Goal: Task Accomplishment & Management: Complete application form

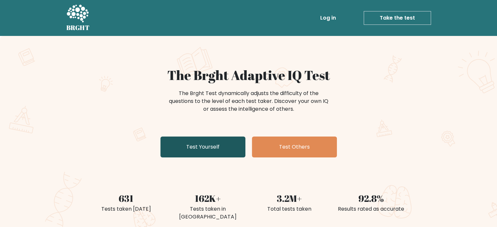
click at [222, 151] on link "Test Yourself" at bounding box center [202, 147] width 85 height 21
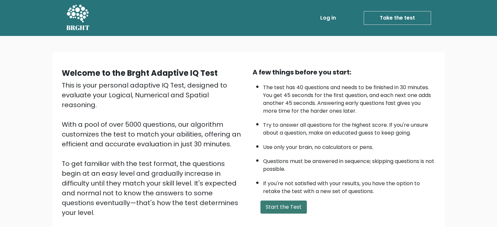
click at [280, 205] on button "Start the Test" at bounding box center [283, 207] width 46 height 13
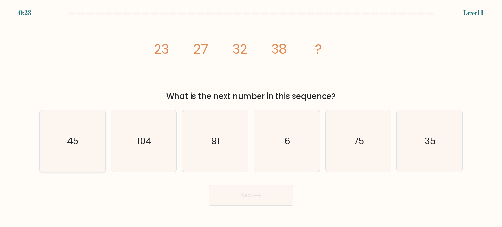
click at [62, 149] on icon "45" at bounding box center [72, 140] width 61 height 61
click at [251, 117] on input "a. 45" at bounding box center [251, 115] width 0 height 3
radio input "true"
click at [230, 200] on button "Next" at bounding box center [250, 195] width 85 height 21
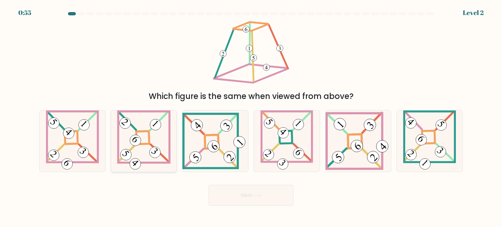
click at [148, 164] on icon at bounding box center [144, 140] width 54 height 61
click at [251, 117] on input "b." at bounding box center [251, 115] width 0 height 3
radio input "true"
click at [254, 190] on button "Next" at bounding box center [250, 195] width 85 height 21
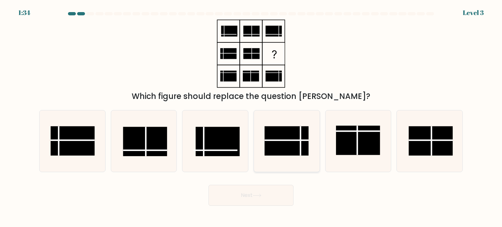
click at [291, 134] on rect at bounding box center [287, 140] width 44 height 29
click at [251, 117] on input "d." at bounding box center [251, 115] width 0 height 3
radio input "true"
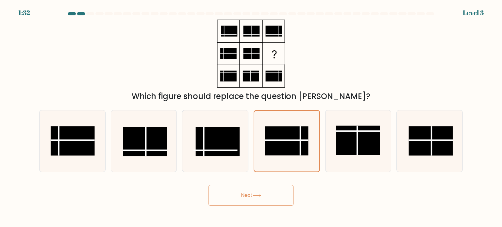
click at [268, 194] on button "Next" at bounding box center [250, 195] width 85 height 21
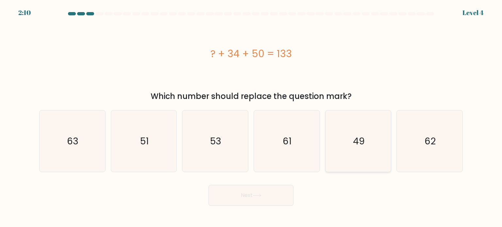
click at [383, 147] on icon "49" at bounding box center [357, 140] width 61 height 61
click at [251, 117] on input "e. 49" at bounding box center [251, 115] width 0 height 3
radio input "true"
click at [283, 193] on button "Next" at bounding box center [250, 195] width 85 height 21
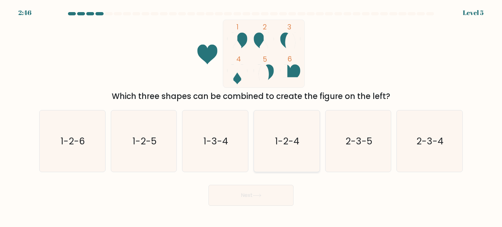
click at [286, 155] on icon "1-2-4" at bounding box center [286, 140] width 61 height 61
click at [251, 117] on input "d. 1-2-4" at bounding box center [251, 115] width 0 height 3
radio input "true"
click at [268, 190] on button "Next" at bounding box center [250, 195] width 85 height 21
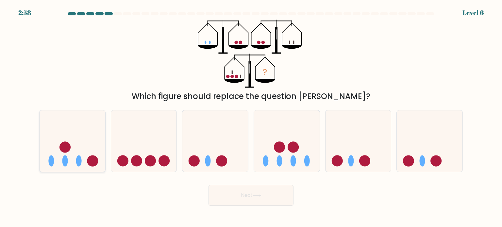
click at [85, 126] on icon at bounding box center [73, 141] width 66 height 54
click at [251, 117] on input "a." at bounding box center [251, 115] width 0 height 3
radio input "true"
click at [241, 193] on button "Next" at bounding box center [250, 195] width 85 height 21
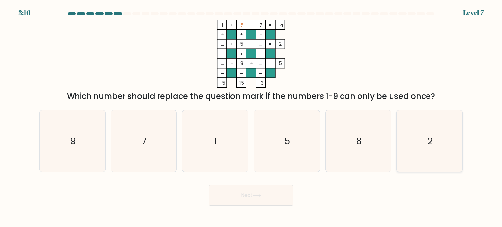
click at [442, 163] on icon "2" at bounding box center [429, 140] width 61 height 61
click at [251, 117] on input "f. 2" at bounding box center [251, 115] width 0 height 3
radio input "true"
click at [284, 196] on button "Next" at bounding box center [250, 195] width 85 height 21
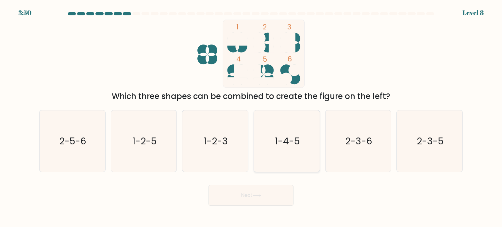
click at [274, 167] on icon "1-4-5" at bounding box center [286, 140] width 61 height 61
click at [251, 117] on input "d. 1-4-5" at bounding box center [251, 115] width 0 height 3
radio input "true"
click at [255, 198] on button "Next" at bounding box center [250, 195] width 85 height 21
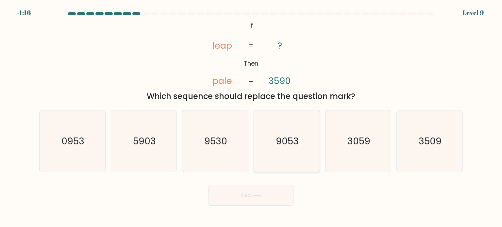
click at [281, 117] on icon "9053" at bounding box center [286, 140] width 61 height 61
click at [251, 117] on input "d. 9053" at bounding box center [251, 115] width 0 height 3
radio input "true"
click at [263, 197] on button "Next" at bounding box center [250, 195] width 85 height 21
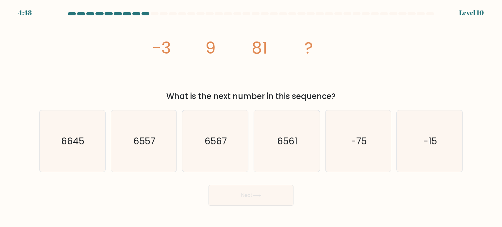
click at [334, 190] on div "Next" at bounding box center [250, 193] width 431 height 26
click at [287, 154] on icon "6561" at bounding box center [286, 140] width 61 height 61
click at [251, 117] on input "d. 6561" at bounding box center [251, 115] width 0 height 3
radio input "true"
click at [266, 192] on button "Next" at bounding box center [250, 195] width 85 height 21
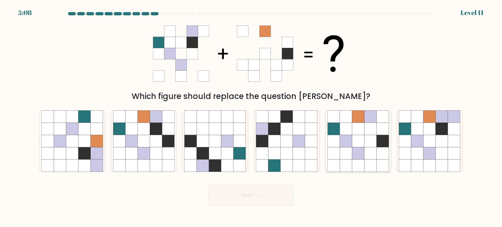
click at [357, 133] on icon at bounding box center [358, 129] width 12 height 12
click at [251, 117] on input "e." at bounding box center [251, 115] width 0 height 3
radio input "true"
click at [156, 143] on icon at bounding box center [156, 141] width 12 height 12
click at [251, 117] on input "b." at bounding box center [251, 115] width 0 height 3
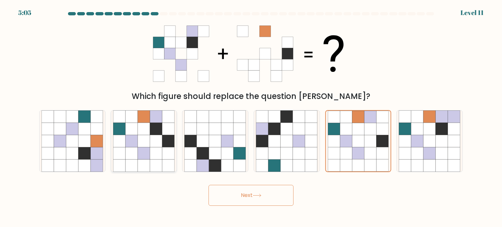
radio input "true"
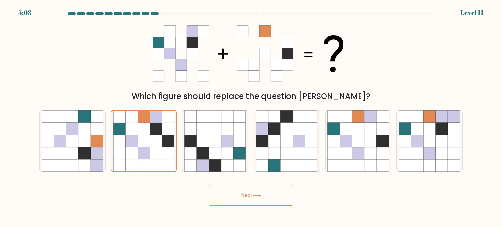
click at [270, 199] on button "Next" at bounding box center [250, 195] width 85 height 21
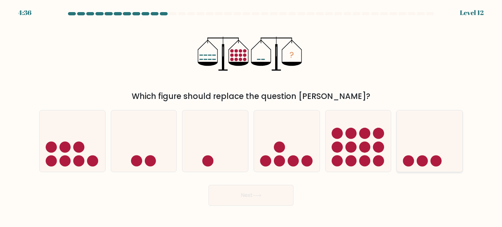
click at [427, 147] on icon at bounding box center [430, 141] width 66 height 54
click at [251, 117] on input "f." at bounding box center [251, 115] width 0 height 3
radio input "true"
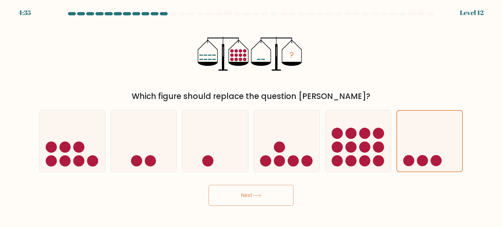
click at [281, 191] on button "Next" at bounding box center [250, 195] width 85 height 21
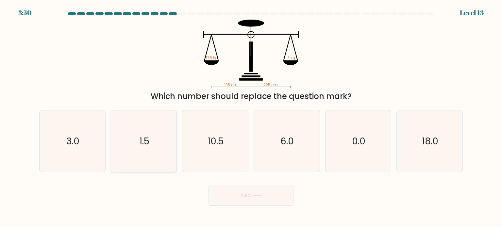
click at [162, 151] on icon "1.5" at bounding box center [143, 140] width 61 height 61
click at [251, 117] on input "b. 1.5" at bounding box center [251, 115] width 0 height 3
radio input "true"
click at [213, 136] on text "10.5" at bounding box center [216, 140] width 16 height 13
click at [251, 117] on input "c. 10.5" at bounding box center [251, 115] width 0 height 3
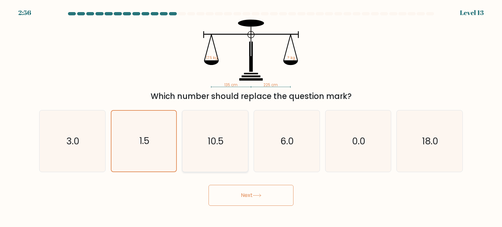
radio input "true"
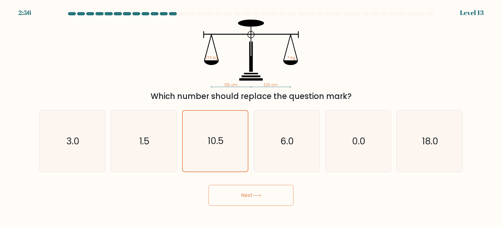
click at [231, 199] on button "Next" at bounding box center [250, 195] width 85 height 21
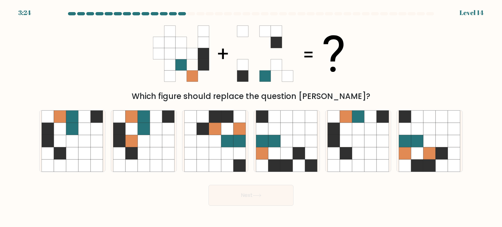
click at [142, 13] on div at bounding box center [145, 13] width 8 height 3
click at [65, 147] on icon at bounding box center [60, 153] width 12 height 12
click at [251, 117] on input "a." at bounding box center [251, 115] width 0 height 3
radio input "true"
click at [239, 193] on button "Next" at bounding box center [250, 195] width 85 height 21
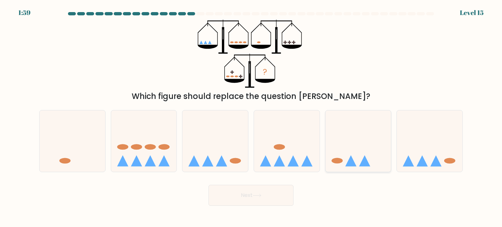
click at [351, 112] on div at bounding box center [358, 141] width 66 height 62
click at [251, 114] on input "e." at bounding box center [251, 115] width 0 height 3
radio input "true"
click at [281, 192] on button "Next" at bounding box center [250, 195] width 85 height 21
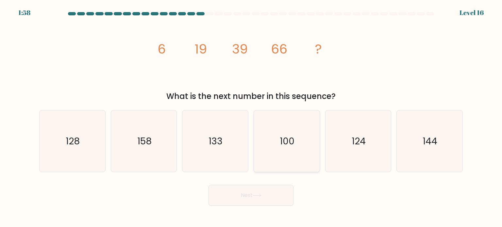
click at [291, 123] on icon "100" at bounding box center [286, 140] width 61 height 61
click at [251, 117] on input "d. 100" at bounding box center [251, 115] width 0 height 3
radio input "true"
click at [249, 187] on button "Next" at bounding box center [250, 195] width 85 height 21
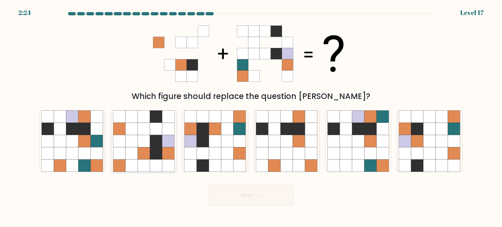
click at [148, 150] on icon at bounding box center [144, 153] width 12 height 12
click at [251, 117] on input "b." at bounding box center [251, 115] width 0 height 3
radio input "true"
click at [211, 133] on icon at bounding box center [215, 129] width 12 height 12
click at [251, 117] on input "c." at bounding box center [251, 115] width 0 height 3
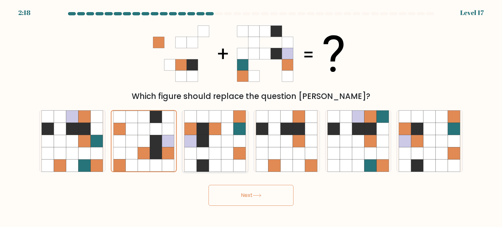
radio input "true"
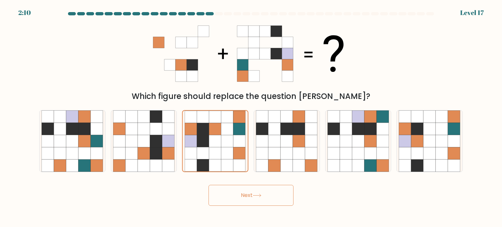
click at [244, 195] on button "Next" at bounding box center [250, 195] width 85 height 21
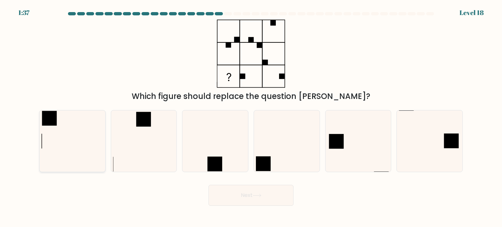
click at [69, 146] on icon at bounding box center [72, 140] width 61 height 61
click at [251, 117] on input "a." at bounding box center [251, 115] width 0 height 3
radio input "true"
click at [225, 196] on button "Next" at bounding box center [250, 195] width 85 height 21
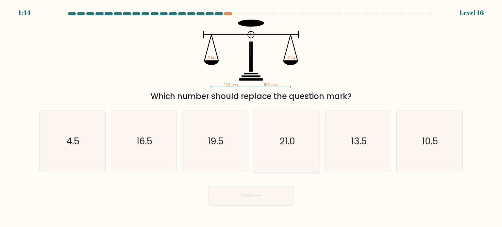
click at [271, 145] on icon "21.0" at bounding box center [286, 140] width 61 height 61
click at [251, 117] on input "d. 21.0" at bounding box center [251, 115] width 0 height 3
radio input "true"
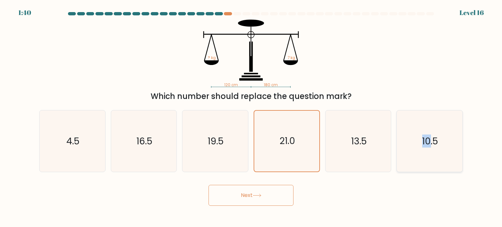
drag, startPoint x: 431, startPoint y: 132, endPoint x: 415, endPoint y: 148, distance: 22.4
click at [415, 148] on icon "10.5" at bounding box center [429, 140] width 61 height 61
click at [251, 117] on input "f. 10.5" at bounding box center [251, 115] width 0 height 3
radio input "true"
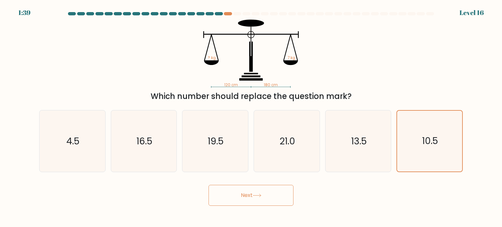
click at [257, 186] on button "Next" at bounding box center [250, 195] width 85 height 21
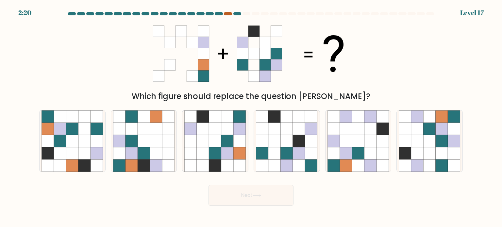
click at [227, 13] on div at bounding box center [228, 13] width 8 height 3
click at [419, 137] on icon at bounding box center [417, 141] width 12 height 12
click at [251, 117] on input "f." at bounding box center [251, 115] width 0 height 3
radio input "true"
click at [247, 198] on button "Next" at bounding box center [250, 195] width 85 height 21
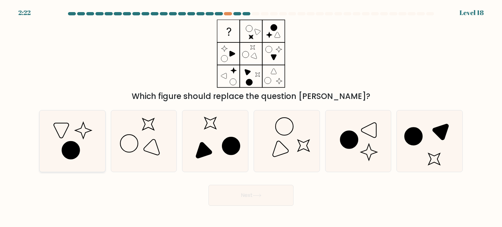
click at [67, 153] on icon at bounding box center [71, 150] width 18 height 18
click at [251, 117] on input "a." at bounding box center [251, 115] width 0 height 3
radio input "true"
click at [368, 143] on icon at bounding box center [357, 140] width 61 height 61
click at [251, 117] on input "e." at bounding box center [251, 115] width 0 height 3
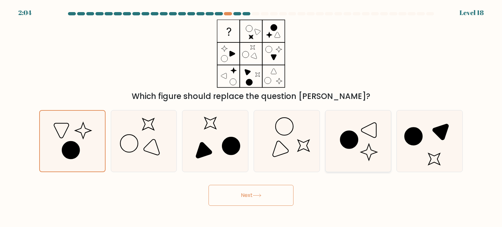
radio input "true"
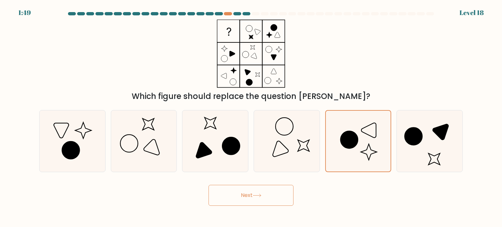
click at [249, 195] on button "Next" at bounding box center [250, 195] width 85 height 21
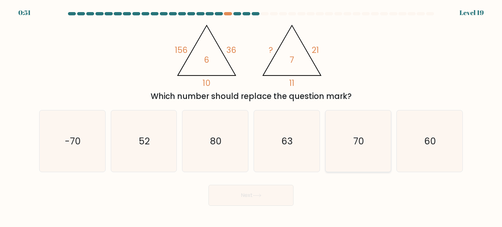
click at [370, 126] on icon "70" at bounding box center [357, 140] width 61 height 61
click at [251, 117] on input "e. 70" at bounding box center [251, 115] width 0 height 3
radio input "true"
click at [251, 195] on button "Next" at bounding box center [250, 195] width 85 height 21
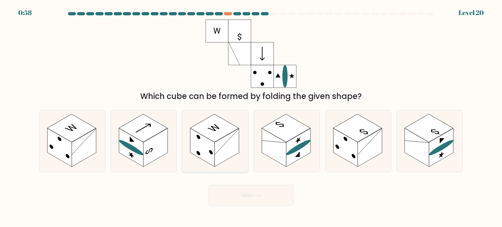
click at [195, 139] on rect at bounding box center [203, 147] width 25 height 39
click at [251, 117] on input "c." at bounding box center [251, 115] width 0 height 3
radio input "true"
click at [80, 150] on rect at bounding box center [84, 147] width 25 height 39
click at [251, 117] on input "a." at bounding box center [251, 115] width 0 height 3
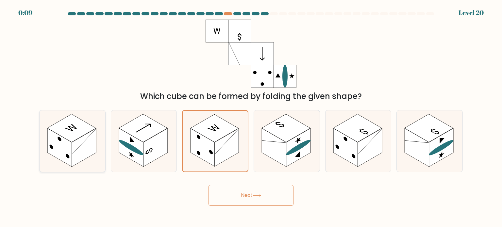
radio input "true"
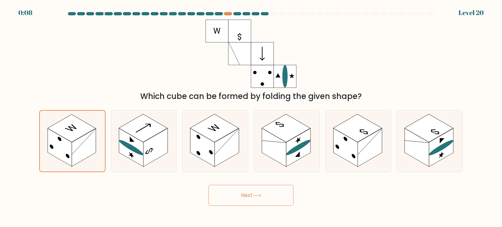
click at [231, 193] on button "Next" at bounding box center [250, 195] width 85 height 21
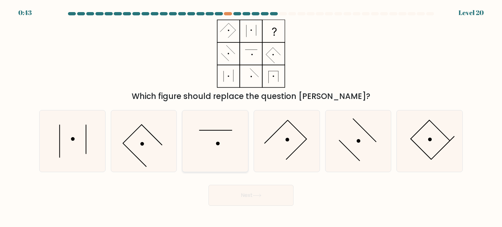
click at [216, 137] on icon at bounding box center [214, 140] width 61 height 61
click at [251, 117] on input "c." at bounding box center [251, 115] width 0 height 3
radio input "true"
click at [257, 197] on button "Next" at bounding box center [250, 195] width 85 height 21
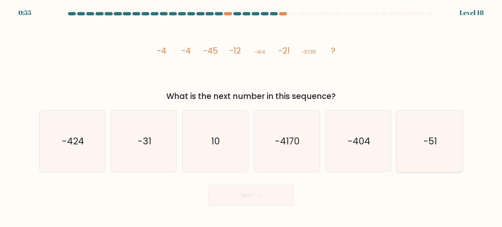
click at [425, 142] on text "-51" at bounding box center [430, 140] width 14 height 13
click at [251, 117] on input "f. -51" at bounding box center [251, 115] width 0 height 3
radio input "true"
click at [271, 196] on button "Next" at bounding box center [250, 195] width 85 height 21
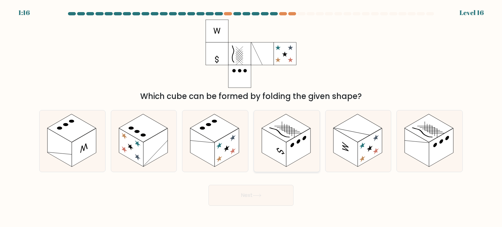
click at [266, 141] on rect at bounding box center [274, 147] width 25 height 39
click at [251, 117] on input "d." at bounding box center [251, 115] width 0 height 3
radio input "true"
click at [270, 191] on button "Next" at bounding box center [250, 195] width 85 height 21
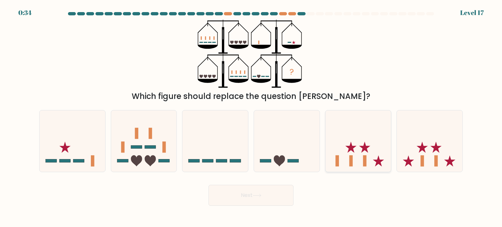
click at [365, 146] on icon at bounding box center [364, 146] width 11 height 11
click at [251, 117] on input "e." at bounding box center [251, 115] width 0 height 3
radio input "true"
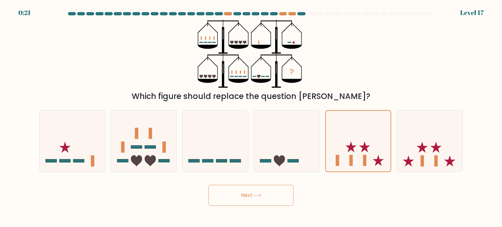
click at [248, 191] on button "Next" at bounding box center [250, 195] width 85 height 21
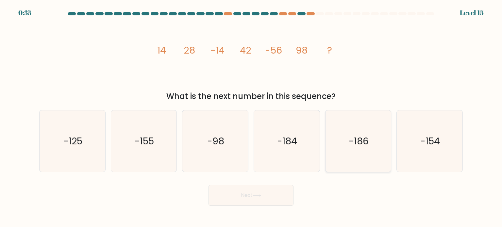
click at [336, 138] on icon "-186" at bounding box center [357, 140] width 61 height 61
click at [251, 117] on input "e. -186" at bounding box center [251, 115] width 0 height 3
radio input "true"
click at [266, 185] on button "Next" at bounding box center [250, 195] width 85 height 21
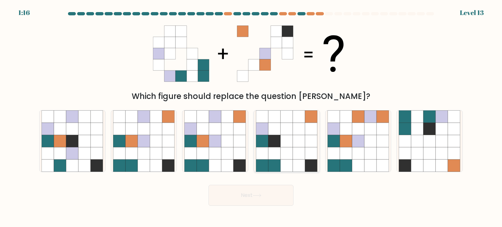
drag, startPoint x: 266, startPoint y: 191, endPoint x: 274, endPoint y: 133, distance: 58.4
click at [274, 133] on form at bounding box center [251, 109] width 502 height 194
click at [132, 140] on icon at bounding box center [131, 141] width 12 height 12
click at [251, 117] on input "b." at bounding box center [251, 115] width 0 height 3
radio input "true"
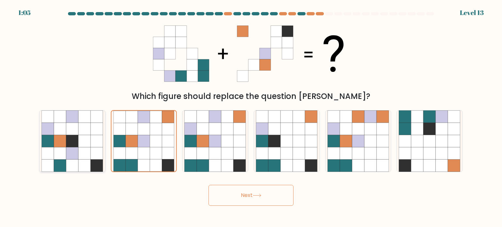
click at [63, 141] on icon at bounding box center [60, 141] width 12 height 12
click at [251, 117] on input "a." at bounding box center [251, 115] width 0 height 3
radio input "true"
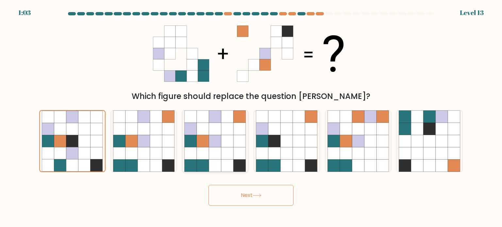
click at [212, 154] on icon at bounding box center [215, 153] width 12 height 12
click at [251, 117] on input "c." at bounding box center [251, 115] width 0 height 3
radio input "true"
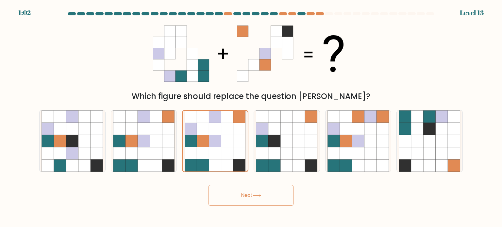
click at [241, 192] on button "Next" at bounding box center [250, 195] width 85 height 21
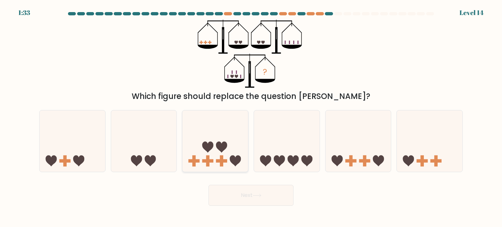
click at [241, 146] on icon at bounding box center [215, 141] width 66 height 54
click at [251, 117] on input "c." at bounding box center [251, 115] width 0 height 3
radio input "true"
click at [278, 139] on icon at bounding box center [287, 141] width 66 height 54
click at [251, 117] on input "d." at bounding box center [251, 115] width 0 height 3
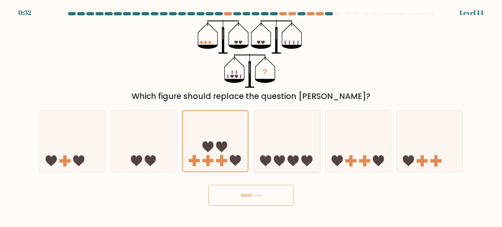
radio input "true"
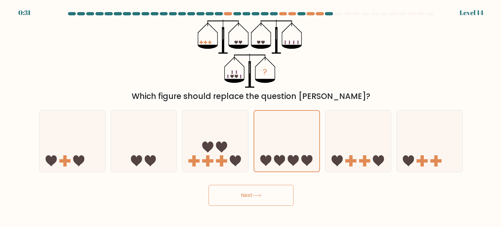
click at [267, 196] on button "Next" at bounding box center [250, 195] width 85 height 21
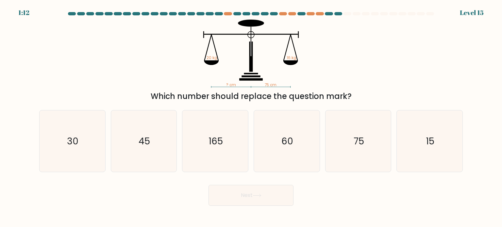
click at [174, 56] on icon "? cm 75 cm 20 kg 16 kg" at bounding box center [251, 54] width 196 height 68
click at [178, 71] on icon "? cm 75 cm 20 kg 16 kg" at bounding box center [251, 54] width 196 height 68
click at [277, 133] on icon "60" at bounding box center [286, 140] width 61 height 61
click at [251, 117] on input "d. 60" at bounding box center [251, 115] width 0 height 3
radio input "true"
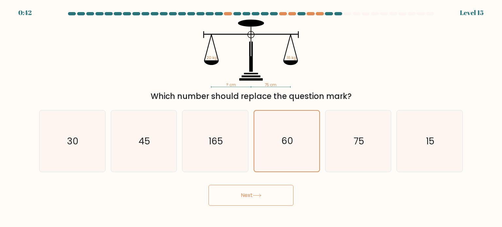
click at [256, 193] on button "Next" at bounding box center [250, 195] width 85 height 21
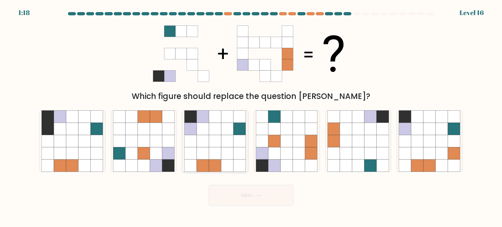
click at [205, 133] on icon at bounding box center [203, 129] width 12 height 12
click at [251, 117] on input "c." at bounding box center [251, 115] width 0 height 3
radio input "true"
click at [231, 193] on button "Next" at bounding box center [250, 195] width 85 height 21
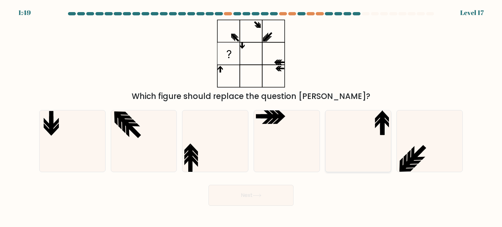
click at [366, 149] on icon at bounding box center [357, 140] width 61 height 61
click at [251, 117] on input "e." at bounding box center [251, 115] width 0 height 3
radio input "true"
click at [75, 134] on icon at bounding box center [72, 140] width 61 height 61
click at [251, 117] on input "a." at bounding box center [251, 115] width 0 height 3
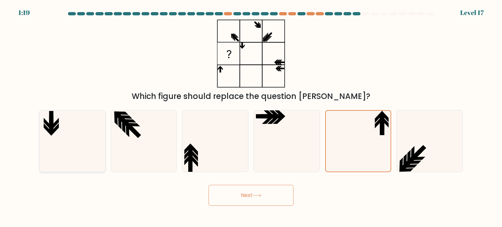
radio input "true"
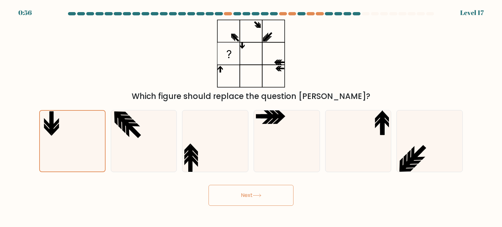
click at [244, 193] on button "Next" at bounding box center [250, 195] width 85 height 21
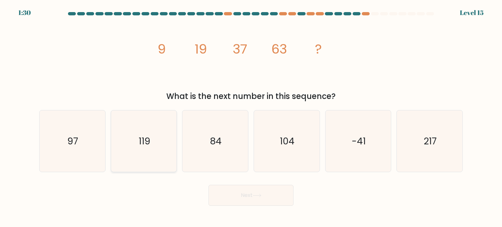
click at [153, 150] on icon "119" at bounding box center [143, 140] width 61 height 61
click at [251, 117] on input "b. 119" at bounding box center [251, 115] width 0 height 3
radio input "true"
click at [233, 195] on button "Next" at bounding box center [250, 195] width 85 height 21
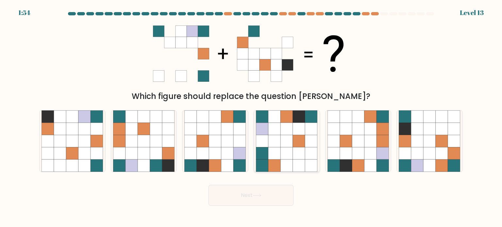
click at [303, 147] on icon at bounding box center [299, 141] width 12 height 12
click at [251, 117] on input "d." at bounding box center [251, 115] width 0 height 3
radio input "true"
click at [258, 198] on button "Next" at bounding box center [250, 195] width 85 height 21
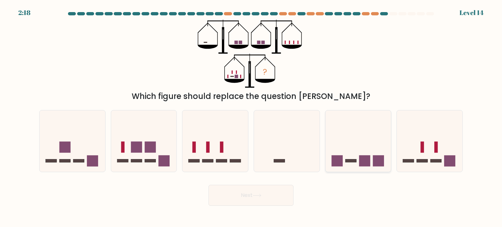
click at [339, 135] on icon at bounding box center [358, 141] width 66 height 54
click at [251, 117] on input "e." at bounding box center [251, 115] width 0 height 3
radio input "true"
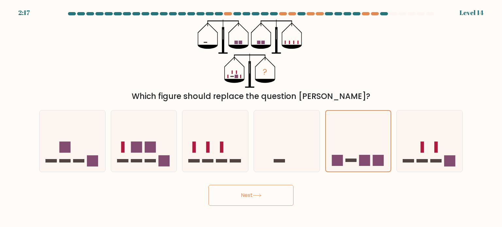
click at [264, 191] on button "Next" at bounding box center [250, 195] width 85 height 21
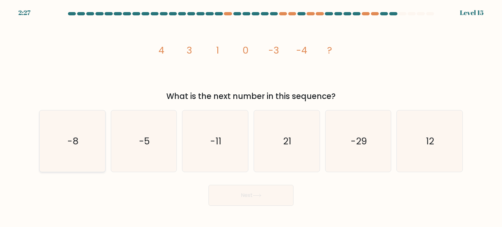
click at [81, 141] on icon "-8" at bounding box center [72, 140] width 61 height 61
click at [251, 117] on input "a. -8" at bounding box center [251, 115] width 0 height 3
radio input "true"
click at [233, 201] on button "Next" at bounding box center [250, 195] width 85 height 21
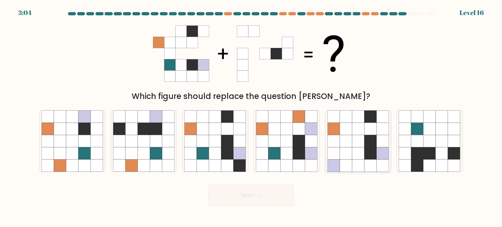
click at [365, 140] on icon at bounding box center [370, 141] width 12 height 12
click at [251, 117] on input "e." at bounding box center [251, 115] width 0 height 3
radio input "true"
click at [216, 150] on icon at bounding box center [215, 153] width 12 height 12
click at [251, 117] on input "c." at bounding box center [251, 115] width 0 height 3
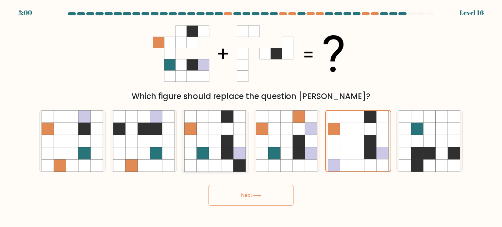
radio input "true"
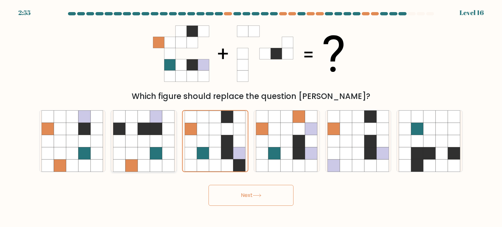
click at [144, 141] on icon at bounding box center [144, 141] width 12 height 12
click at [251, 117] on input "b." at bounding box center [251, 115] width 0 height 3
radio input "true"
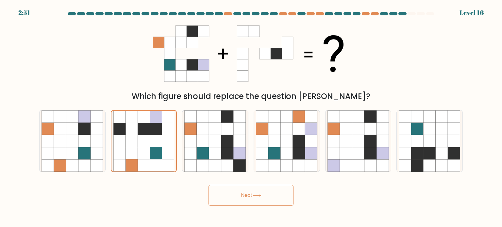
click at [235, 201] on button "Next" at bounding box center [250, 195] width 85 height 21
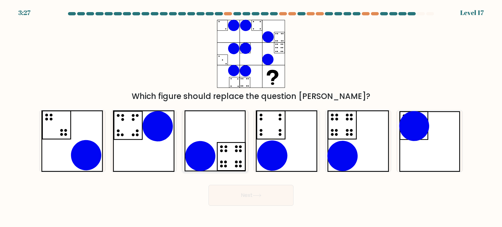
click at [209, 130] on icon at bounding box center [214, 140] width 61 height 61
click at [251, 117] on input "c." at bounding box center [251, 115] width 0 height 3
radio input "true"
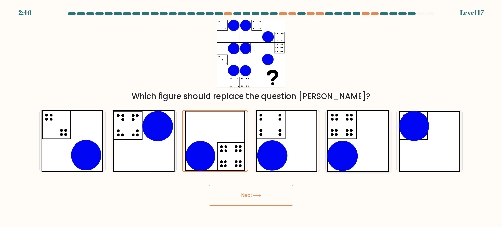
click at [360, 129] on icon at bounding box center [358, 140] width 62 height 61
click at [251, 117] on input "e." at bounding box center [251, 115] width 0 height 3
radio input "true"
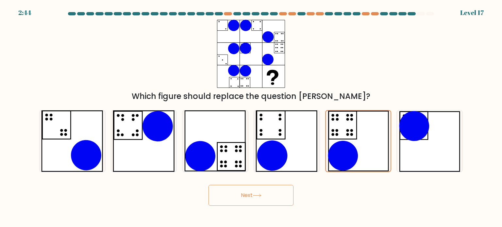
click at [260, 197] on icon at bounding box center [257, 196] width 9 height 4
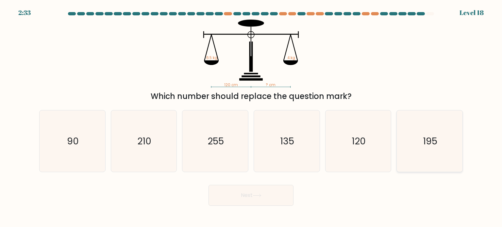
click at [433, 141] on text "195" at bounding box center [430, 140] width 14 height 13
click at [251, 117] on input "f. 195" at bounding box center [251, 115] width 0 height 3
radio input "true"
click at [248, 190] on button "Next" at bounding box center [250, 195] width 85 height 21
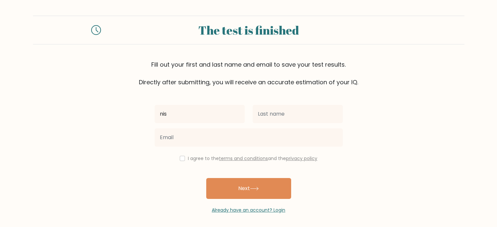
type input "nis"
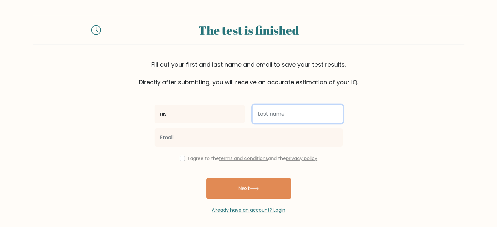
click at [276, 113] on input "text" at bounding box center [298, 114] width 90 height 18
type input "rin"
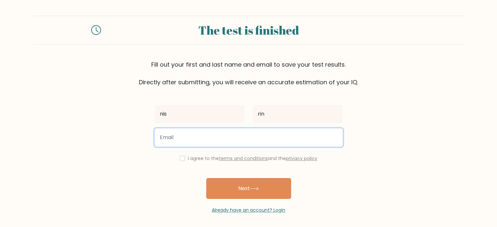
click at [271, 137] on input "email" at bounding box center [249, 137] width 188 height 18
type input "itsmyplanethehe@gmail.com"
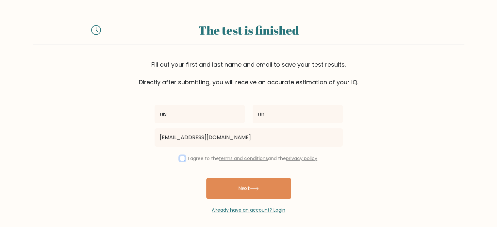
click at [180, 157] on input "checkbox" at bounding box center [182, 158] width 5 height 5
checkbox input "true"
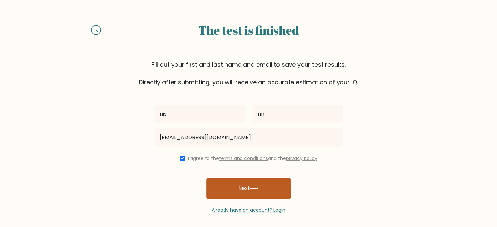
click at [236, 193] on button "Next" at bounding box center [248, 188] width 85 height 21
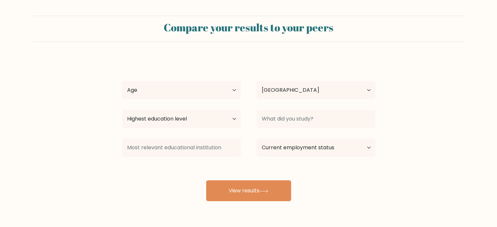
select select "ID"
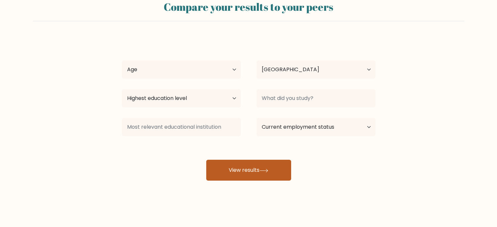
click at [229, 176] on button "View results" at bounding box center [248, 170] width 85 height 21
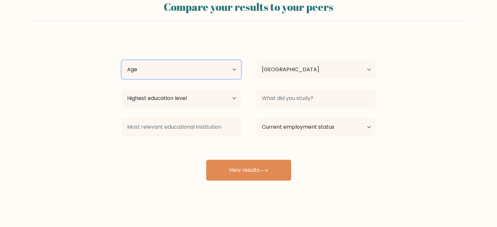
click at [216, 66] on select "Age Under 18 years old 18-24 years old 25-34 years old 35-44 years old 45-54 ye…" at bounding box center [181, 69] width 119 height 18
click at [122, 60] on select "Age Under 18 years old 18-24 years old 25-34 years old 35-44 years old 45-54 ye…" at bounding box center [181, 69] width 119 height 18
drag, startPoint x: 225, startPoint y: 74, endPoint x: 218, endPoint y: 83, distance: 11.8
click at [218, 83] on div "nis rin Age Under 18 years old 18-24 years old 25-34 years old 35-44 years old …" at bounding box center [248, 109] width 261 height 144
select select "min_18"
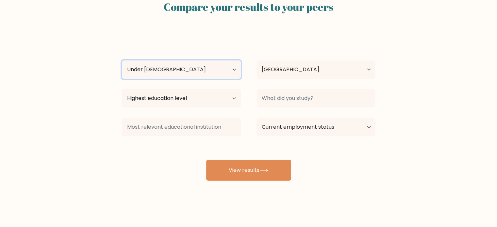
click at [122, 60] on select "Age Under 18 years old 18-24 years old 25-34 years old 35-44 years old 45-54 ye…" at bounding box center [181, 69] width 119 height 18
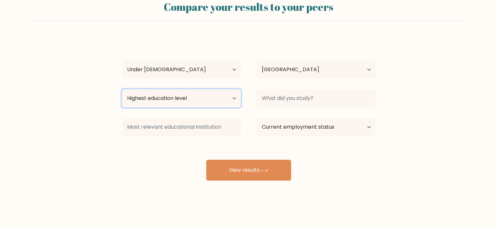
click at [216, 93] on select "Highest education level No schooling Primary Lower Secondary Upper Secondary Oc…" at bounding box center [181, 98] width 119 height 18
select select "upper_secondary"
click at [122, 89] on select "Highest education level No schooling Primary Lower Secondary Upper Secondary Oc…" at bounding box center [181, 98] width 119 height 18
drag, startPoint x: 212, startPoint y: 115, endPoint x: 276, endPoint y: 106, distance: 64.9
click at [276, 106] on div "nis rin Age Under 18 years old 18-24 years old 25-34 years old 35-44 years old …" at bounding box center [248, 109] width 261 height 144
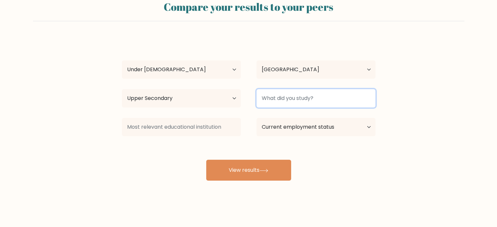
click at [276, 106] on input at bounding box center [316, 98] width 119 height 18
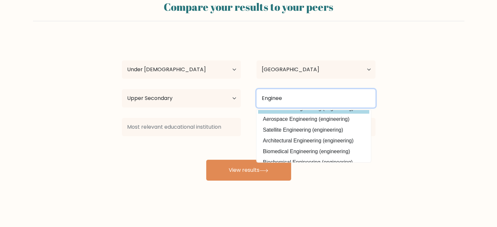
scroll to position [24, 0]
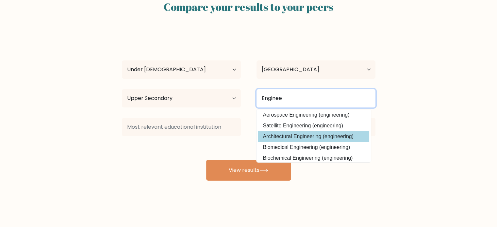
type input "Enginee"
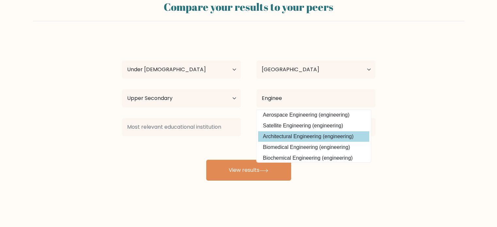
click at [289, 137] on div "nis rin Age Under 18 years old 18-24 years old 25-34 years old 35-44 years old …" at bounding box center [248, 109] width 261 height 144
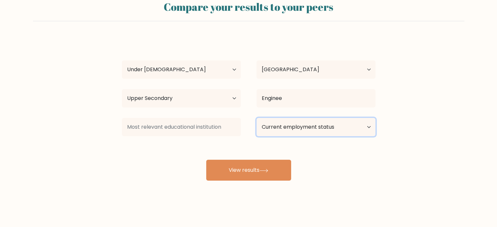
click at [285, 125] on select "Current employment status Employed Student Retired Other / prefer not to answer" at bounding box center [316, 127] width 119 height 18
select select "student"
click at [257, 118] on select "Current employment status Employed Student Retired Other / prefer not to answer" at bounding box center [316, 127] width 119 height 18
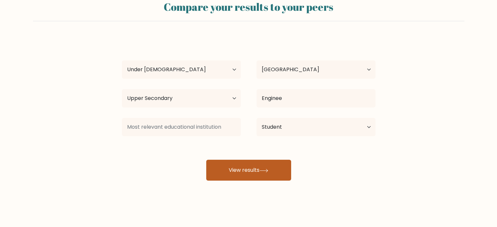
click at [252, 179] on button "View results" at bounding box center [248, 170] width 85 height 21
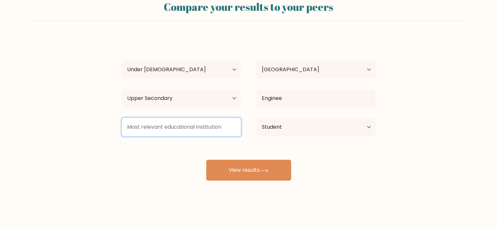
click at [216, 133] on input at bounding box center [181, 127] width 119 height 18
click at [203, 128] on input at bounding box center [181, 127] width 119 height 18
type input "i"
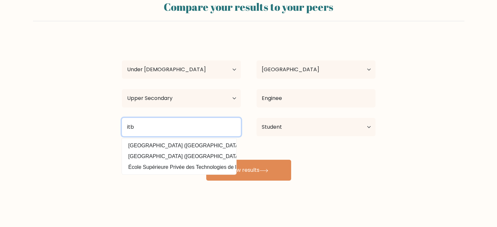
type input "itb"
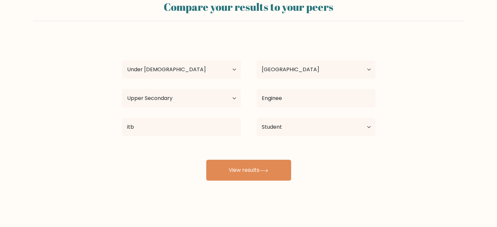
click at [188, 141] on div "nis rin Age Under 18 years old 18-24 years old 25-34 years old 35-44 years old …" at bounding box center [248, 109] width 261 height 144
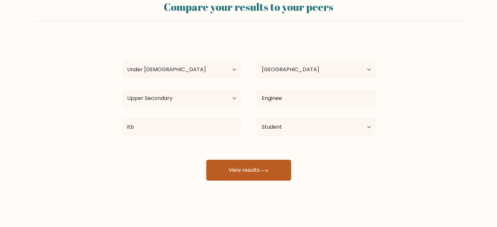
click at [232, 163] on button "View results" at bounding box center [248, 170] width 85 height 21
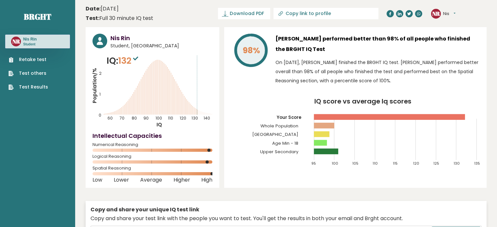
click at [32, 58] on link "Retake test" at bounding box center [28, 59] width 40 height 7
click at [264, 15] on span "Download PDF" at bounding box center [247, 13] width 34 height 7
click at [31, 58] on link "Retake test" at bounding box center [28, 59] width 40 height 7
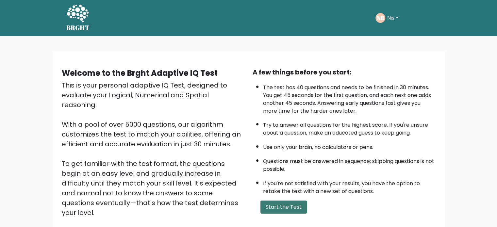
click at [291, 209] on button "Start the Test" at bounding box center [283, 207] width 46 height 13
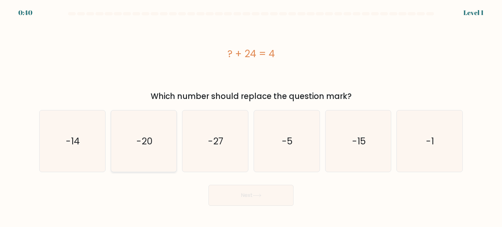
click at [149, 145] on text "-20" at bounding box center [144, 140] width 16 height 13
click at [251, 117] on input "b. -20" at bounding box center [251, 115] width 0 height 3
radio input "true"
click at [242, 196] on button "Next" at bounding box center [250, 195] width 85 height 21
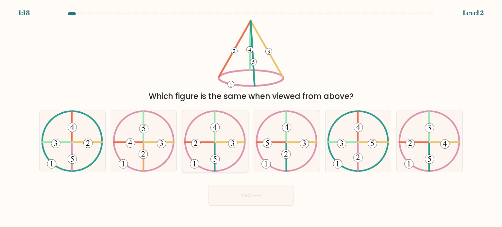
click at [217, 153] on icon at bounding box center [215, 140] width 62 height 61
click at [251, 117] on input "c." at bounding box center [251, 115] width 0 height 3
radio input "true"
click at [258, 188] on button "Next" at bounding box center [250, 195] width 85 height 21
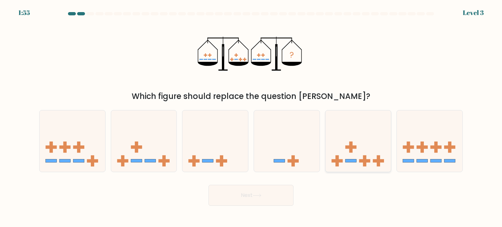
click at [350, 155] on icon at bounding box center [358, 141] width 66 height 54
click at [251, 117] on input "e." at bounding box center [251, 115] width 0 height 3
radio input "true"
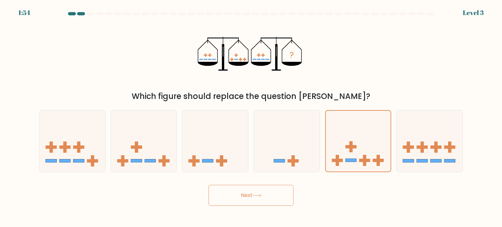
click at [253, 200] on button "Next" at bounding box center [250, 195] width 85 height 21
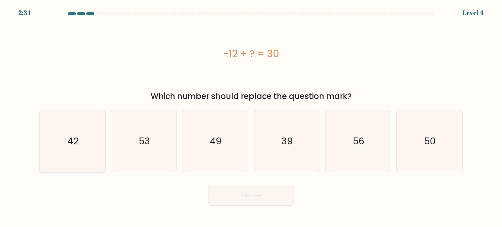
click at [82, 129] on icon "42" at bounding box center [72, 140] width 61 height 61
click at [251, 117] on input "a. 42" at bounding box center [251, 115] width 0 height 3
radio input "true"
click at [227, 198] on button "Next" at bounding box center [250, 195] width 85 height 21
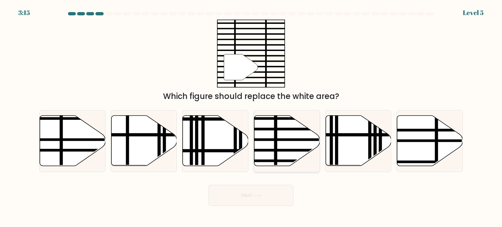
click at [276, 140] on line at bounding box center [307, 140] width 132 height 0
click at [251, 117] on input "d." at bounding box center [251, 115] width 0 height 3
radio input "true"
click at [268, 192] on button "Next" at bounding box center [250, 195] width 85 height 21
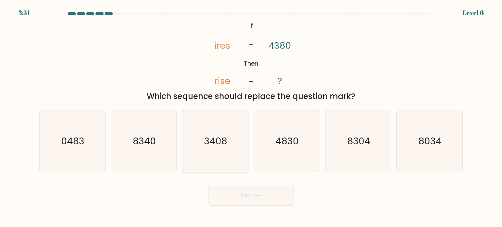
click at [225, 142] on text "3408" at bounding box center [215, 140] width 23 height 13
click at [251, 117] on input "c. 3408" at bounding box center [251, 115] width 0 height 3
radio input "true"
click at [250, 196] on button "Next" at bounding box center [250, 195] width 85 height 21
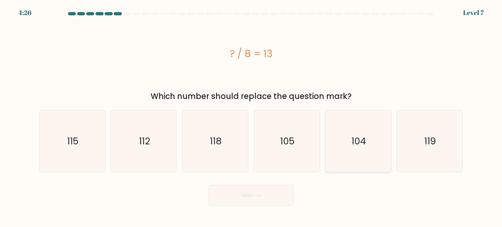
click at [352, 144] on text "104" at bounding box center [358, 140] width 15 height 13
click at [251, 117] on input "e. 104" at bounding box center [251, 115] width 0 height 3
radio input "true"
click at [261, 192] on button "Next" at bounding box center [250, 195] width 85 height 21
click at [275, 189] on button "Next" at bounding box center [250, 195] width 85 height 21
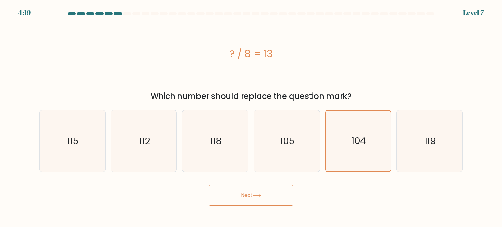
click at [264, 194] on button "Next" at bounding box center [250, 195] width 85 height 21
click at [344, 151] on icon "104" at bounding box center [358, 141] width 61 height 61
click at [251, 117] on input "e. 104" at bounding box center [251, 115] width 0 height 3
click at [265, 191] on button "Next" at bounding box center [250, 195] width 85 height 21
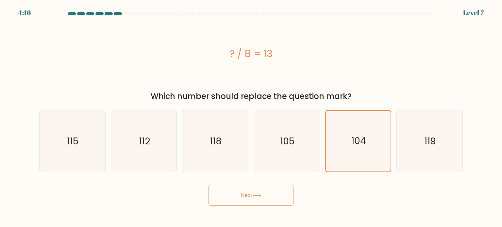
click at [265, 191] on button "Next" at bounding box center [250, 195] width 85 height 21
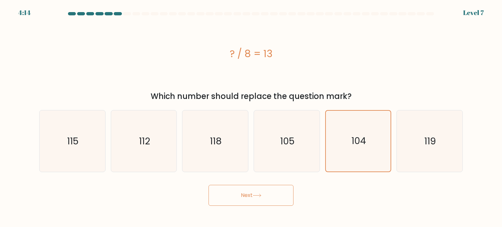
click at [250, 191] on button "Next" at bounding box center [250, 195] width 85 height 21
click at [253, 191] on button "Next" at bounding box center [250, 195] width 85 height 21
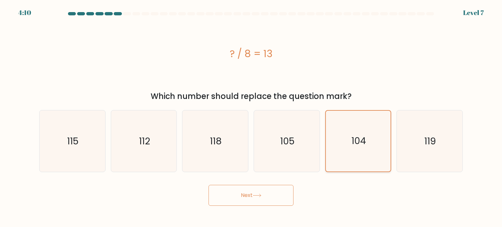
click at [350, 128] on icon "104" at bounding box center [358, 141] width 61 height 61
click at [251, 117] on input "e. 104" at bounding box center [251, 115] width 0 height 3
click at [350, 130] on icon "104" at bounding box center [358, 141] width 61 height 61
click at [251, 117] on input "e. 104" at bounding box center [251, 115] width 0 height 3
click at [351, 130] on icon "104" at bounding box center [358, 141] width 61 height 61
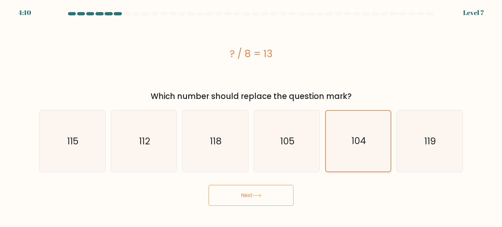
click at [251, 117] on input "e. 104" at bounding box center [251, 115] width 0 height 3
click at [287, 138] on text "105" at bounding box center [287, 140] width 14 height 13
click at [251, 117] on input "d. 105" at bounding box center [251, 115] width 0 height 3
radio input "true"
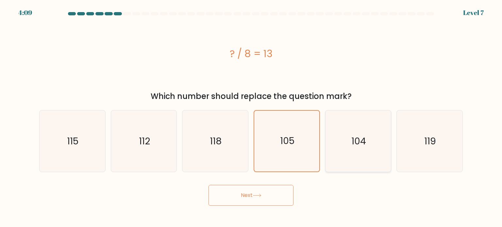
click at [348, 136] on icon "104" at bounding box center [357, 140] width 61 height 61
click at [251, 117] on input "e. 104" at bounding box center [251, 115] width 0 height 3
radio input "true"
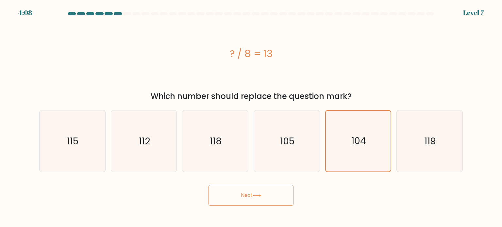
click at [265, 191] on button "Next" at bounding box center [250, 195] width 85 height 21
click at [266, 191] on button "Next" at bounding box center [250, 195] width 85 height 21
click at [268, 191] on button "Next" at bounding box center [250, 195] width 85 height 21
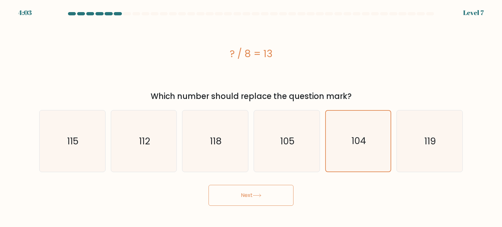
click at [208, 185] on button "Next" at bounding box center [250, 195] width 85 height 21
click at [251, 195] on button "Next" at bounding box center [250, 195] width 85 height 21
click at [337, 141] on icon "104" at bounding box center [357, 140] width 61 height 61
click at [251, 117] on input "e. 104" at bounding box center [251, 115] width 0 height 3
radio input "true"
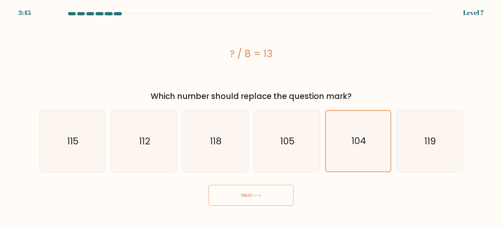
click at [277, 185] on div "Next" at bounding box center [250, 193] width 431 height 26
click at [277, 188] on button "Next" at bounding box center [250, 195] width 85 height 21
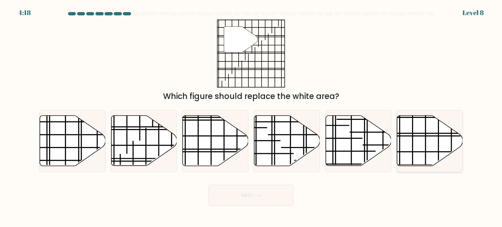
click at [428, 137] on icon at bounding box center [430, 141] width 66 height 50
click at [251, 117] on input "f." at bounding box center [251, 115] width 0 height 3
radio input "true"
click at [257, 198] on button "Next" at bounding box center [250, 195] width 85 height 21
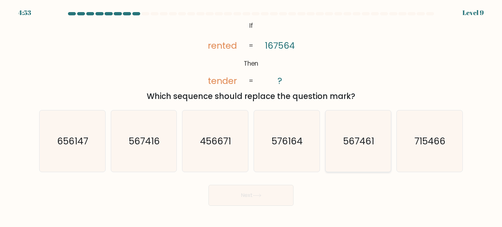
click at [353, 146] on text "567461" at bounding box center [358, 140] width 31 height 13
click at [251, 117] on input "e. 567461" at bounding box center [251, 115] width 0 height 3
radio input "true"
click at [272, 195] on button "Next" at bounding box center [250, 195] width 85 height 21
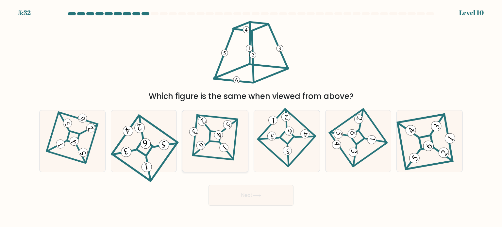
click at [222, 133] on 857 at bounding box center [218, 135] width 12 height 12
click at [251, 117] on input "c." at bounding box center [251, 115] width 0 height 3
radio input "true"
click at [95, 159] on div at bounding box center [72, 141] width 66 height 62
click at [251, 117] on input "a." at bounding box center [251, 115] width 0 height 3
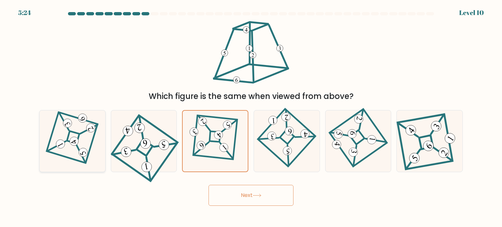
radio input "true"
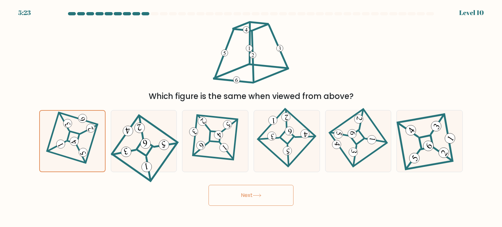
click at [222, 204] on button "Next" at bounding box center [250, 195] width 85 height 21
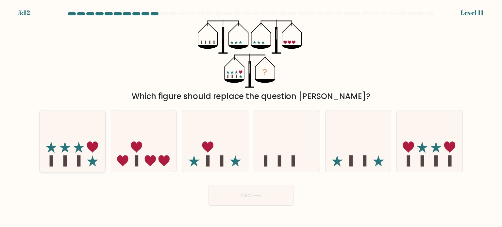
click at [67, 141] on icon at bounding box center [73, 141] width 66 height 54
click at [251, 117] on input "a." at bounding box center [251, 115] width 0 height 3
radio input "true"
click at [251, 195] on button "Next" at bounding box center [250, 195] width 85 height 21
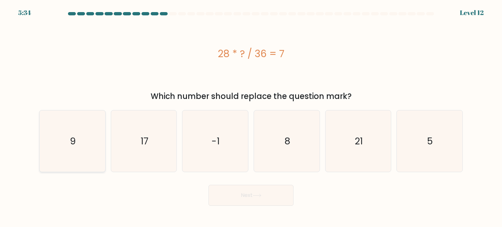
click at [87, 140] on icon "9" at bounding box center [72, 140] width 61 height 61
click at [251, 117] on input "a. 9" at bounding box center [251, 115] width 0 height 3
radio input "true"
click at [269, 203] on button "Next" at bounding box center [250, 195] width 85 height 21
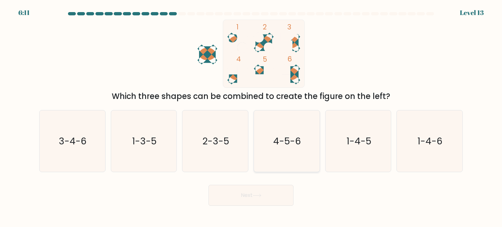
click at [272, 148] on icon "4-5-6" at bounding box center [286, 140] width 61 height 61
click at [251, 117] on input "d. 4-5-6" at bounding box center [251, 115] width 0 height 3
radio input "true"
click at [264, 194] on button "Next" at bounding box center [250, 195] width 85 height 21
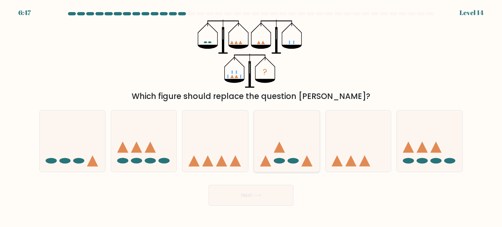
click at [282, 142] on icon at bounding box center [287, 141] width 66 height 54
click at [251, 117] on input "d." at bounding box center [251, 115] width 0 height 3
radio input "true"
click at [271, 196] on button "Next" at bounding box center [250, 195] width 85 height 21
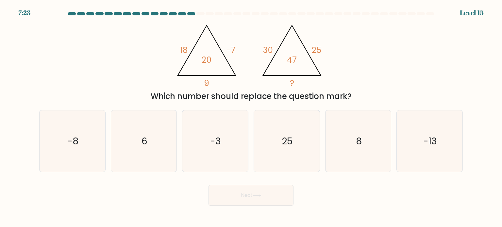
click at [355, 69] on div "@import url('https://fonts.googleapis.com/css?family=Abril+Fatface:400,100,100i…" at bounding box center [250, 61] width 431 height 83
click at [101, 123] on icon "-8" at bounding box center [72, 140] width 61 height 61
click at [251, 117] on input "a. -8" at bounding box center [251, 115] width 0 height 3
radio input "true"
click at [231, 198] on button "Next" at bounding box center [250, 195] width 85 height 21
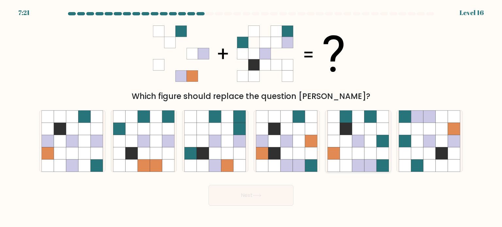
click at [375, 141] on icon at bounding box center [370, 141] width 12 height 12
click at [251, 117] on input "e." at bounding box center [251, 115] width 0 height 3
radio input "true"
click at [420, 144] on icon at bounding box center [417, 141] width 12 height 12
click at [251, 117] on input "f." at bounding box center [251, 115] width 0 height 3
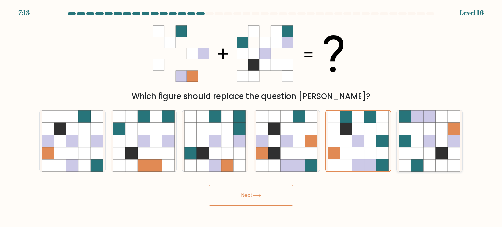
radio input "true"
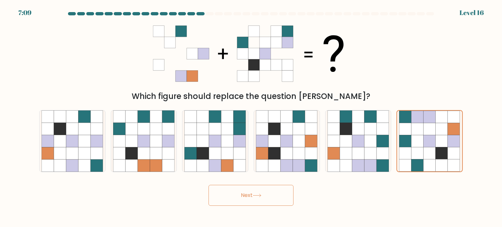
click at [269, 194] on button "Next" at bounding box center [250, 195] width 85 height 21
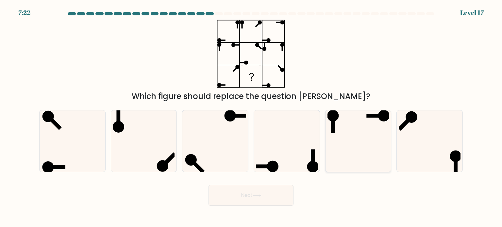
click at [354, 146] on icon at bounding box center [357, 140] width 61 height 61
click at [251, 117] on input "e." at bounding box center [251, 115] width 0 height 3
radio input "true"
click at [244, 192] on button "Next" at bounding box center [250, 195] width 85 height 21
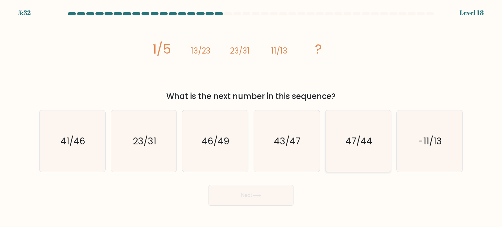
click at [352, 135] on text "47/44" at bounding box center [358, 140] width 27 height 13
click at [251, 117] on input "e. 47/44" at bounding box center [251, 115] width 0 height 3
radio input "true"
click at [229, 155] on icon "46/49" at bounding box center [214, 140] width 61 height 61
click at [251, 117] on input "c. 46/49" at bounding box center [251, 115] width 0 height 3
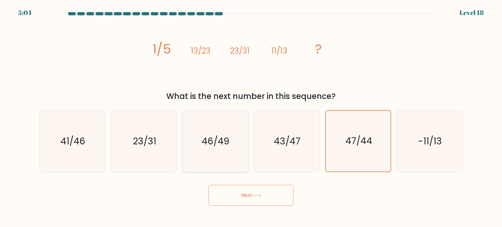
radio input "true"
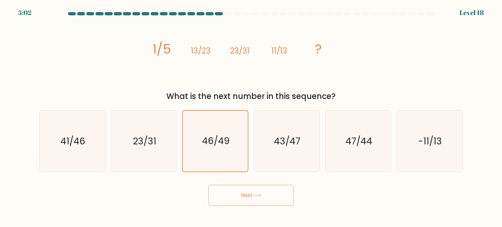
click at [285, 185] on button "Next" at bounding box center [250, 195] width 85 height 21
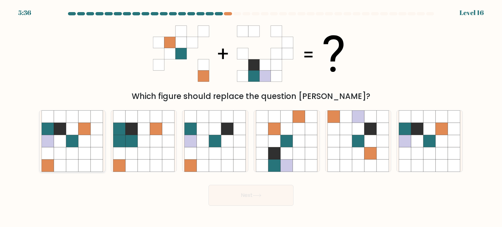
click at [77, 152] on icon at bounding box center [72, 153] width 12 height 12
click at [251, 117] on input "a." at bounding box center [251, 115] width 0 height 3
radio input "true"
click at [248, 198] on button "Next" at bounding box center [250, 195] width 85 height 21
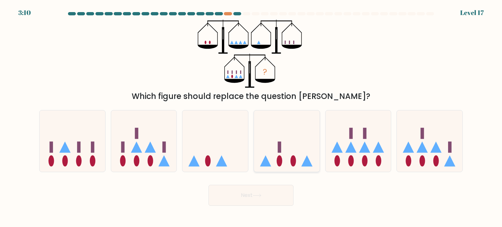
click at [285, 132] on icon at bounding box center [287, 141] width 66 height 54
click at [251, 117] on input "d." at bounding box center [251, 115] width 0 height 3
radio input "true"
click at [408, 145] on icon at bounding box center [408, 146] width 11 height 11
click at [251, 117] on input "f." at bounding box center [251, 115] width 0 height 3
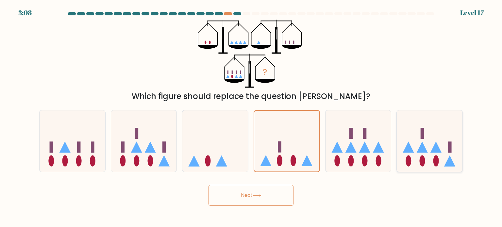
radio input "true"
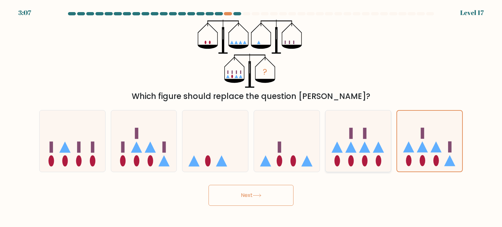
click at [368, 143] on icon at bounding box center [358, 141] width 66 height 54
click at [251, 117] on input "e." at bounding box center [251, 115] width 0 height 3
radio input "true"
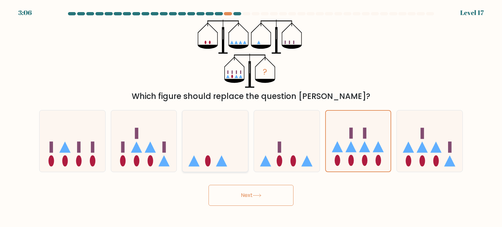
click at [227, 149] on icon at bounding box center [215, 141] width 66 height 54
click at [251, 117] on input "c." at bounding box center [251, 115] width 0 height 3
radio input "true"
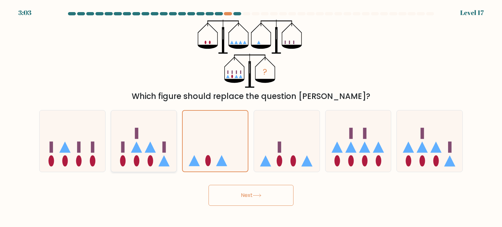
click at [163, 151] on rect at bounding box center [164, 146] width 4 height 11
click at [251, 117] on input "b." at bounding box center [251, 115] width 0 height 3
radio input "true"
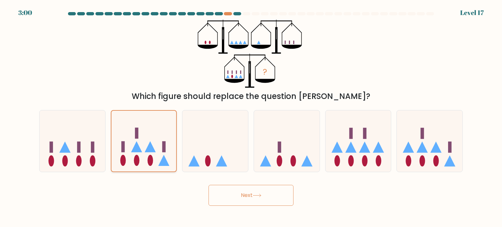
click at [163, 151] on rect at bounding box center [163, 146] width 3 height 11
click at [251, 117] on input "b." at bounding box center [251, 115] width 0 height 3
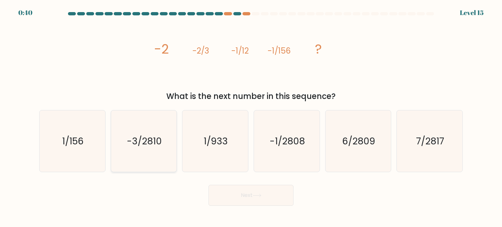
click at [150, 163] on icon "-3/2810" at bounding box center [143, 140] width 61 height 61
click at [251, 117] on input "b. -3/2810" at bounding box center [251, 115] width 0 height 3
radio input "true"
click at [150, 163] on icon "-3/2810" at bounding box center [143, 141] width 61 height 61
click at [251, 117] on input "b. -3/2810" at bounding box center [251, 115] width 0 height 3
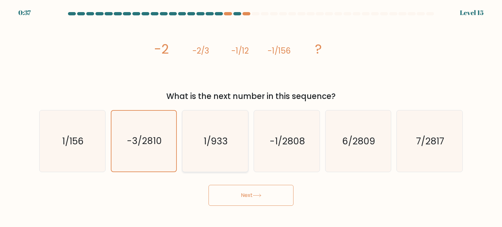
click at [205, 146] on text "1/933" at bounding box center [216, 140] width 24 height 13
click at [251, 117] on input "c. 1/933" at bounding box center [251, 115] width 0 height 3
radio input "true"
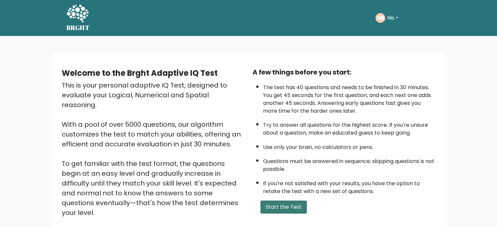
click at [285, 207] on button "Start the Test" at bounding box center [283, 207] width 46 height 13
click at [390, 15] on button "Nis" at bounding box center [392, 18] width 15 height 8
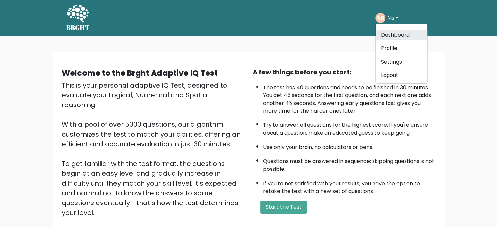
click at [387, 30] on link "Dashboard" at bounding box center [402, 35] width 52 height 10
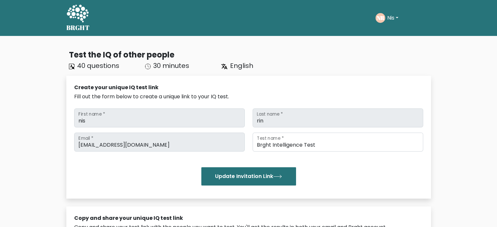
click at [380, 21] on text "NR" at bounding box center [380, 18] width 8 height 8
click at [388, 20] on button "Nis" at bounding box center [392, 18] width 15 height 8
click at [390, 41] on link "Profile" at bounding box center [402, 42] width 52 height 10
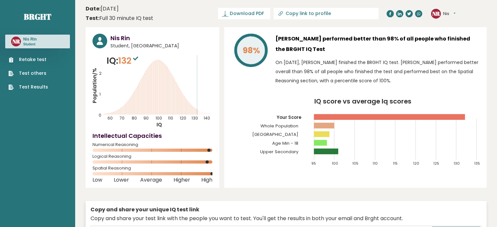
click at [36, 58] on link "Retake test" at bounding box center [28, 59] width 40 height 7
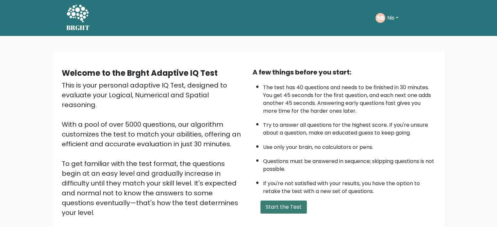
click at [273, 205] on button "Start the Test" at bounding box center [283, 207] width 46 height 13
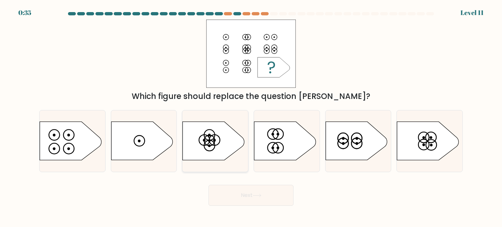
click at [220, 152] on icon at bounding box center [213, 141] width 61 height 38
click at [251, 117] on input "c." at bounding box center [251, 115] width 0 height 3
radio input "true"
click at [430, 145] on icon at bounding box center [427, 141] width 61 height 38
click at [251, 117] on input "f." at bounding box center [251, 115] width 0 height 3
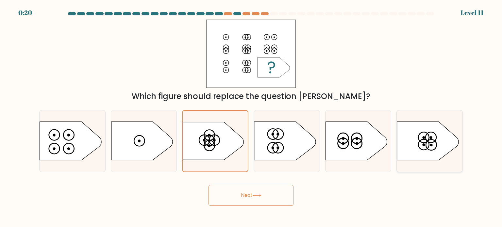
radio input "true"
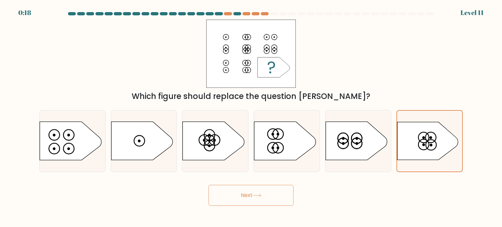
click at [278, 195] on button "Next" at bounding box center [250, 195] width 85 height 21
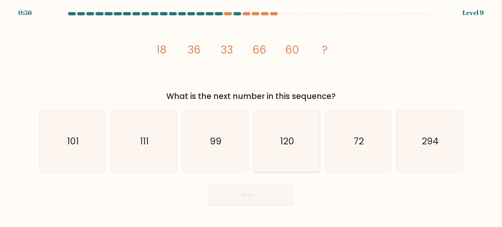
click at [298, 117] on icon "120" at bounding box center [286, 140] width 61 height 61
click at [251, 117] on input "d. 120" at bounding box center [251, 115] width 0 height 3
radio input "true"
click at [266, 191] on button "Next" at bounding box center [250, 195] width 85 height 21
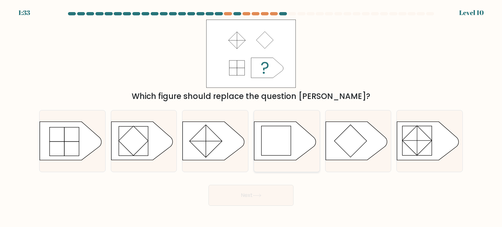
click at [284, 141] on rect at bounding box center [275, 140] width 29 height 29
click at [251, 117] on input "d." at bounding box center [251, 115] width 0 height 3
radio input "true"
click at [268, 197] on button "Next" at bounding box center [250, 195] width 85 height 21
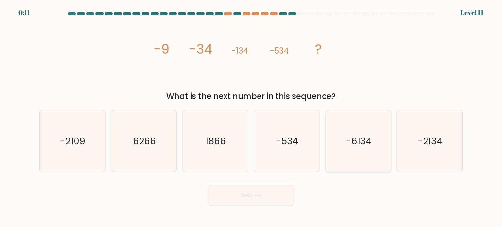
click at [351, 111] on icon "-6134" at bounding box center [357, 140] width 61 height 61
click at [251, 114] on input "e. -6134" at bounding box center [251, 115] width 0 height 3
radio input "true"
click at [273, 198] on button "Next" at bounding box center [250, 195] width 85 height 21
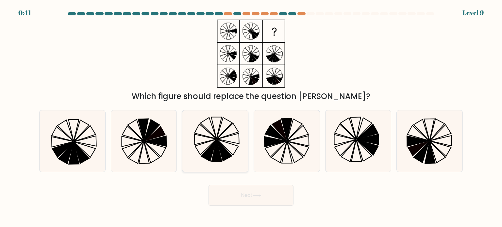
click at [237, 137] on icon at bounding box center [214, 140] width 61 height 61
click at [251, 117] on input "c." at bounding box center [251, 115] width 0 height 3
radio input "true"
click at [253, 196] on button "Next" at bounding box center [250, 195] width 85 height 21
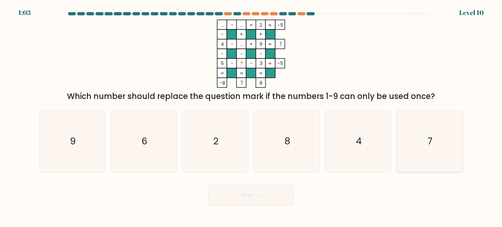
click at [425, 121] on icon "7" at bounding box center [429, 140] width 61 height 61
click at [251, 117] on input "f. 7" at bounding box center [251, 115] width 0 height 3
radio input "true"
click at [279, 191] on button "Next" at bounding box center [250, 195] width 85 height 21
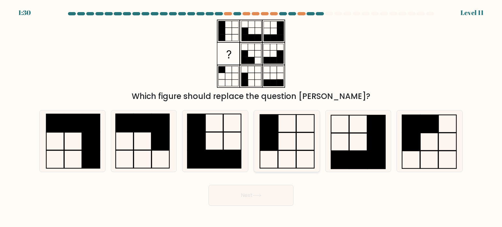
click at [272, 147] on rect at bounding box center [269, 141] width 18 height 18
click at [251, 117] on input "d." at bounding box center [251, 115] width 0 height 3
radio input "true"
click at [271, 192] on button "Next" at bounding box center [250, 195] width 85 height 21
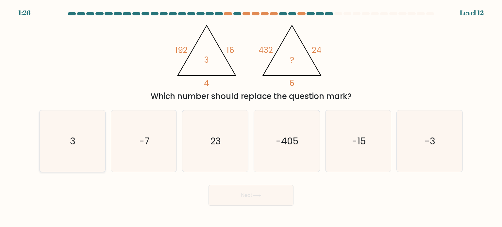
click at [69, 158] on icon "3" at bounding box center [72, 140] width 61 height 61
click at [251, 117] on input "a. 3" at bounding box center [251, 115] width 0 height 3
radio input "true"
click at [230, 199] on button "Next" at bounding box center [250, 195] width 85 height 21
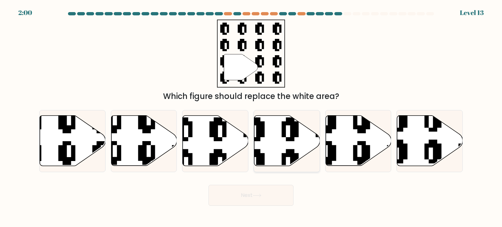
click at [266, 158] on icon at bounding box center [287, 141] width 66 height 50
click at [251, 117] on input "d." at bounding box center [251, 115] width 0 height 3
radio input "true"
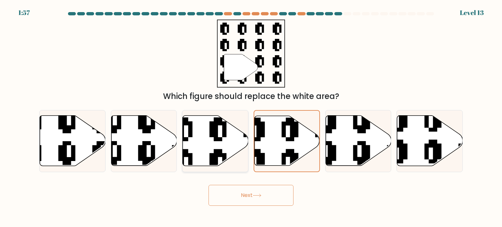
click at [207, 140] on icon at bounding box center [216, 141] width 66 height 50
click at [251, 117] on input "c." at bounding box center [251, 115] width 0 height 3
radio input "true"
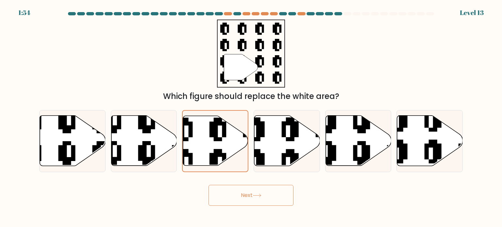
click at [261, 195] on icon at bounding box center [257, 196] width 9 height 4
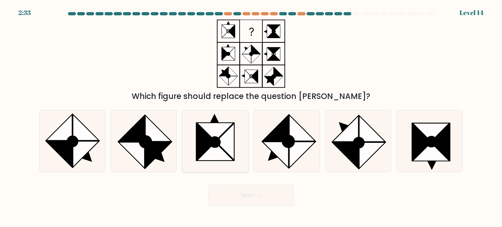
click at [226, 131] on icon at bounding box center [215, 132] width 37 height 18
click at [251, 117] on input "c." at bounding box center [251, 115] width 0 height 3
radio input "true"
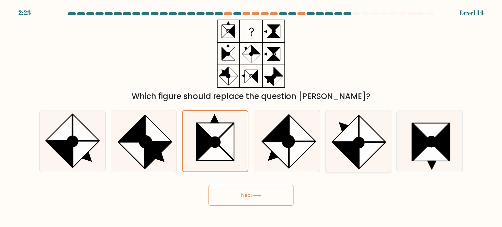
click at [354, 145] on circle at bounding box center [359, 143] width 14 height 14
click at [251, 117] on input "e." at bounding box center [251, 115] width 0 height 3
radio input "true"
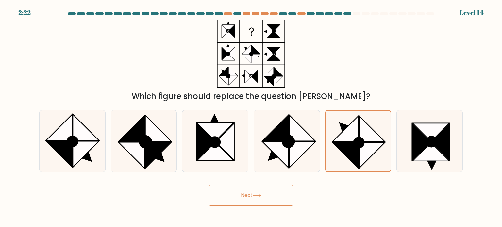
click at [234, 191] on button "Next" at bounding box center [250, 195] width 85 height 21
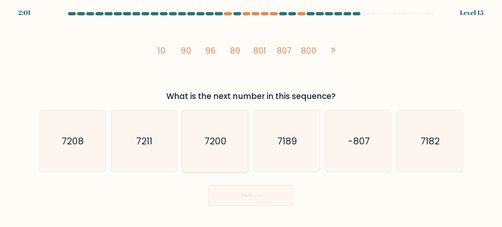
click at [217, 137] on text "7200" at bounding box center [216, 140] width 22 height 13
click at [251, 117] on input "c. 7200" at bounding box center [251, 115] width 0 height 3
radio input "true"
click at [239, 196] on button "Next" at bounding box center [250, 195] width 85 height 21
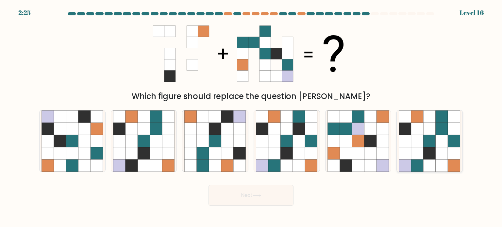
click at [429, 154] on icon at bounding box center [430, 153] width 12 height 12
click at [251, 117] on input "f." at bounding box center [251, 115] width 0 height 3
radio input "true"
click at [275, 198] on button "Next" at bounding box center [250, 195] width 85 height 21
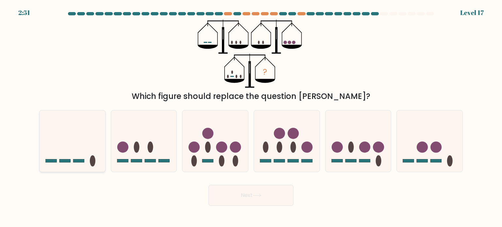
click at [82, 151] on icon at bounding box center [73, 141] width 66 height 54
click at [251, 117] on input "a." at bounding box center [251, 115] width 0 height 3
radio input "true"
click at [234, 189] on button "Next" at bounding box center [250, 195] width 85 height 21
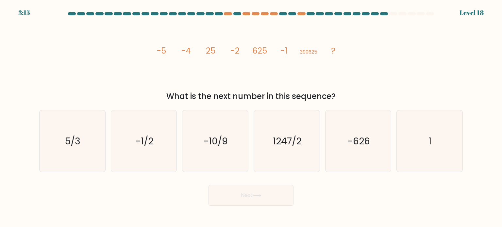
drag, startPoint x: 149, startPoint y: 47, endPoint x: 368, endPoint y: 99, distance: 225.7
click at [368, 99] on div "image/svg+xml -5 -4 25 -2 625 -1 390625 ? What is the next number in this seque…" at bounding box center [250, 61] width 431 height 83
copy div "-5 -4 25 -2 625 -1 390625 ? What is the next number in this sequence?"
click at [309, 70] on icon "image/svg+xml -5 -4 25 -2 625 -1 390625 ?" at bounding box center [251, 54] width 196 height 68
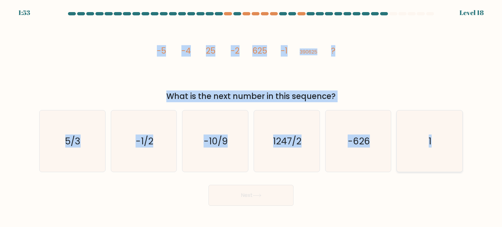
drag, startPoint x: 100, startPoint y: 50, endPoint x: 460, endPoint y: 124, distance: 367.0
click at [460, 124] on form at bounding box center [251, 109] width 502 height 194
copy form "-5 -4 25 -2 625 -1 390625 ? What is the next number in this sequence? a. 5/3 b.…"
click at [339, 135] on icon "-626" at bounding box center [357, 140] width 61 height 61
click at [251, 117] on input "e. -626" at bounding box center [251, 115] width 0 height 3
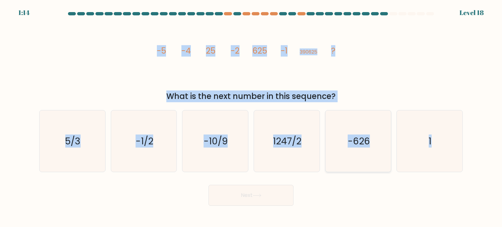
radio input "true"
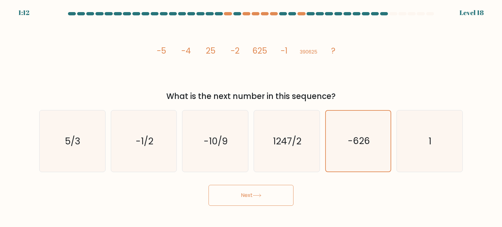
click at [268, 195] on button "Next" at bounding box center [250, 195] width 85 height 21
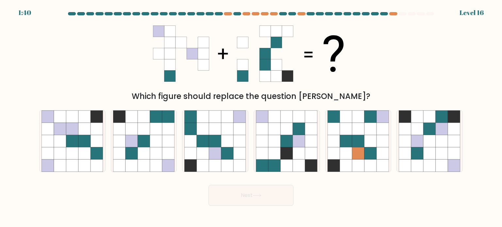
click at [139, 45] on div "Which figure should replace the question [PERSON_NAME]?" at bounding box center [250, 61] width 431 height 83
click at [200, 151] on icon at bounding box center [203, 153] width 12 height 12
click at [251, 117] on input "c." at bounding box center [251, 115] width 0 height 3
radio input "true"
click at [264, 191] on button "Next" at bounding box center [250, 195] width 85 height 21
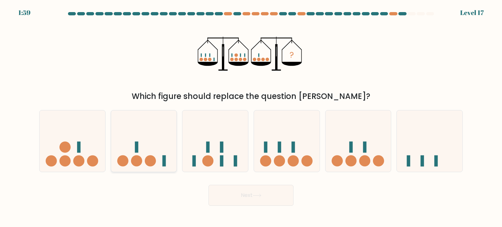
click at [128, 146] on icon at bounding box center [144, 141] width 66 height 54
click at [251, 117] on input "b." at bounding box center [251, 115] width 0 height 3
radio input "true"
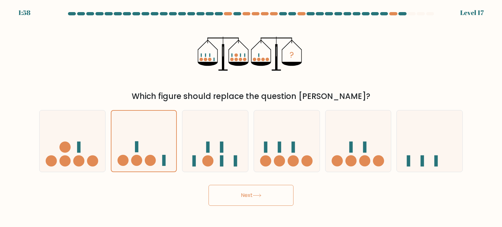
click at [251, 189] on button "Next" at bounding box center [250, 195] width 85 height 21
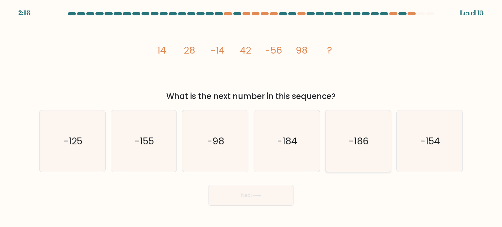
click at [347, 126] on icon "-186" at bounding box center [357, 140] width 61 height 61
click at [251, 117] on input "e. -186" at bounding box center [251, 115] width 0 height 3
radio input "true"
click at [272, 196] on button "Next" at bounding box center [250, 195] width 85 height 21
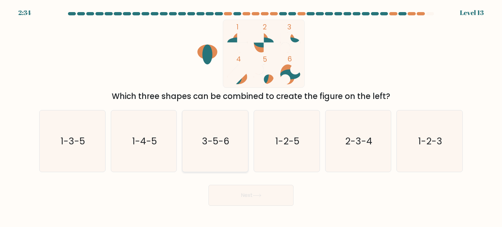
click at [223, 125] on icon "3-5-6" at bounding box center [214, 140] width 61 height 61
click at [251, 117] on input "c. 3-5-6" at bounding box center [251, 115] width 0 height 3
radio input "true"
click at [261, 196] on icon at bounding box center [257, 196] width 9 height 4
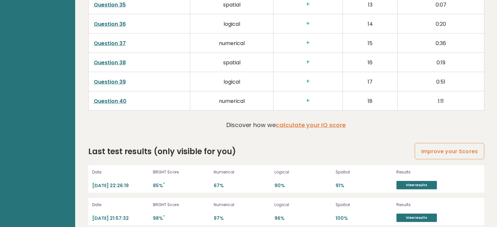
scroll to position [1713, 0]
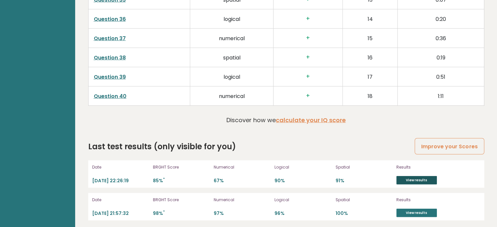
click at [409, 178] on link "View results" at bounding box center [416, 180] width 41 height 8
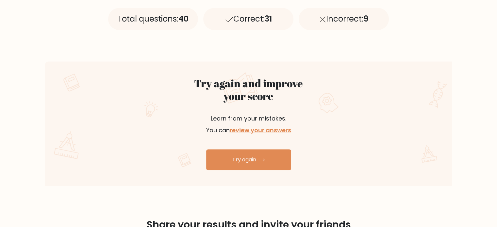
scroll to position [307, 0]
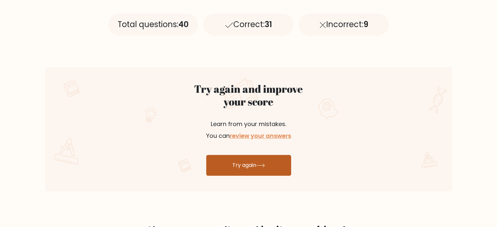
click at [264, 165] on icon at bounding box center [261, 165] width 8 height 3
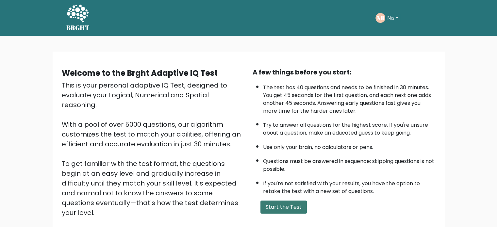
click at [279, 207] on button "Start the Test" at bounding box center [283, 207] width 46 height 13
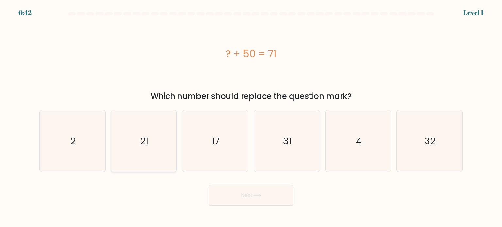
click at [147, 128] on icon "21" at bounding box center [143, 140] width 61 height 61
click at [251, 117] on input "b. 21" at bounding box center [251, 115] width 0 height 3
radio input "true"
click at [130, 134] on icon "21" at bounding box center [143, 141] width 61 height 61
click at [251, 117] on input "b. 21" at bounding box center [251, 115] width 0 height 3
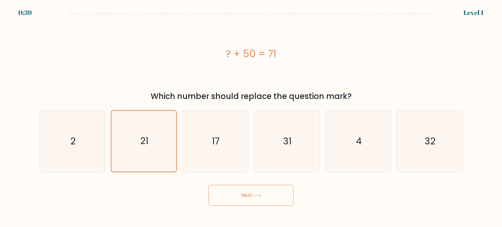
click at [130, 134] on icon "21" at bounding box center [143, 141] width 61 height 61
click at [251, 117] on input "b. 21" at bounding box center [251, 115] width 0 height 3
click at [244, 191] on button "Next" at bounding box center [250, 195] width 85 height 21
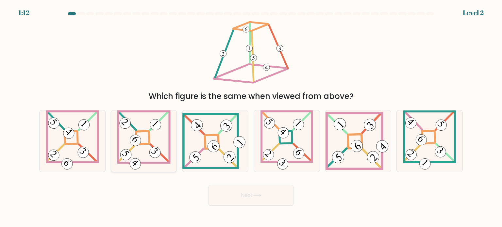
click at [160, 145] on icon at bounding box center [144, 140] width 54 height 61
click at [251, 117] on input "b." at bounding box center [251, 115] width 0 height 3
radio input "true"
click at [243, 199] on button "Next" at bounding box center [250, 195] width 85 height 21
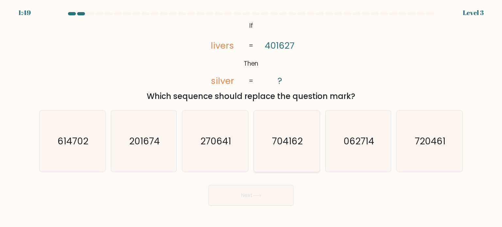
click at [282, 163] on icon "704162" at bounding box center [286, 140] width 61 height 61
click at [251, 117] on input "d. 704162" at bounding box center [251, 115] width 0 height 3
radio input "true"
click at [277, 194] on button "Next" at bounding box center [250, 195] width 85 height 21
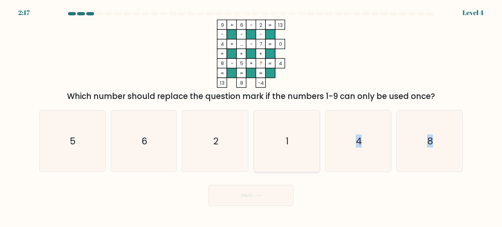
drag, startPoint x: 294, startPoint y: 146, endPoint x: 273, endPoint y: 158, distance: 24.2
click at [273, 158] on icon "1" at bounding box center [286, 140] width 61 height 61
click at [251, 117] on input "d. 1" at bounding box center [251, 115] width 0 height 3
radio input "true"
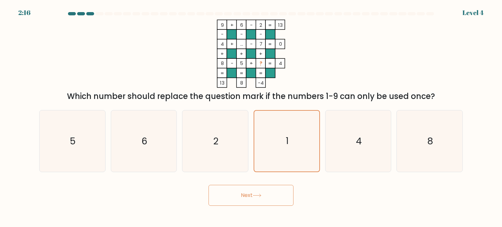
click at [275, 194] on button "Next" at bounding box center [250, 195] width 85 height 21
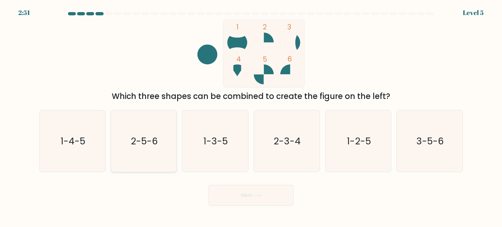
click at [159, 154] on icon "2-5-6" at bounding box center [143, 140] width 61 height 61
click at [251, 117] on input "b. 2-5-6" at bounding box center [251, 115] width 0 height 3
radio input "true"
click at [270, 201] on button "Next" at bounding box center [250, 195] width 85 height 21
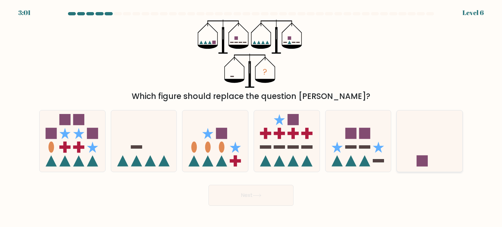
click at [436, 127] on icon at bounding box center [430, 141] width 66 height 54
click at [251, 117] on input "f." at bounding box center [251, 115] width 0 height 3
radio input "true"
click at [267, 193] on button "Next" at bounding box center [250, 195] width 85 height 21
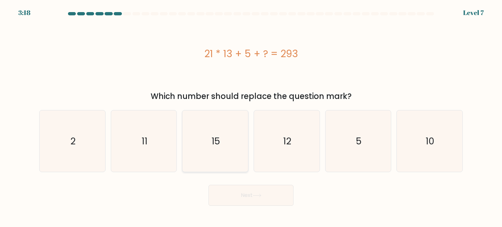
click at [221, 149] on icon "15" at bounding box center [214, 140] width 61 height 61
click at [251, 117] on input "c. 15" at bounding box center [251, 115] width 0 height 3
radio input "true"
click at [252, 191] on button "Next" at bounding box center [250, 195] width 85 height 21
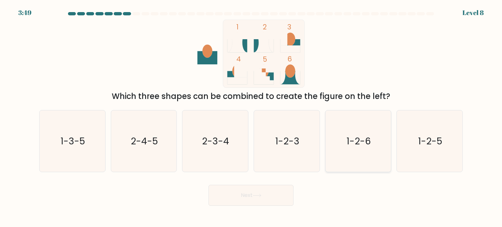
click at [345, 146] on icon "1-2-6" at bounding box center [357, 140] width 61 height 61
click at [251, 117] on input "e. 1-2-6" at bounding box center [251, 115] width 0 height 3
radio input "true"
click at [259, 205] on button "Next" at bounding box center [250, 195] width 85 height 21
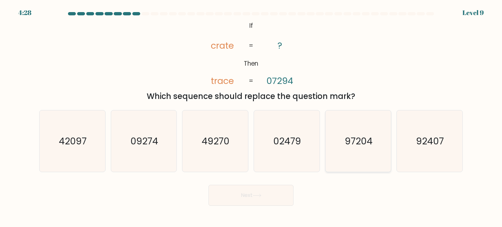
click at [357, 149] on icon "97204" at bounding box center [357, 140] width 61 height 61
click at [251, 117] on input "e. 97204" at bounding box center [251, 115] width 0 height 3
radio input "true"
click at [285, 185] on div "Next" at bounding box center [250, 193] width 431 height 26
click at [285, 187] on button "Next" at bounding box center [250, 195] width 85 height 21
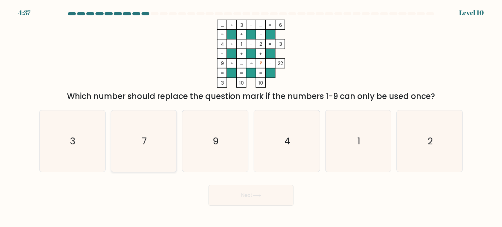
click at [149, 149] on icon "7" at bounding box center [143, 140] width 61 height 61
click at [251, 117] on input "b. 7" at bounding box center [251, 115] width 0 height 3
radio input "true"
click at [264, 200] on button "Next" at bounding box center [250, 195] width 85 height 21
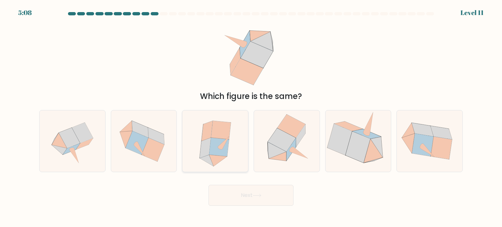
click at [209, 154] on icon at bounding box center [219, 147] width 20 height 19
click at [251, 117] on input "c." at bounding box center [251, 115] width 0 height 3
radio input "true"
click at [243, 198] on button "Next" at bounding box center [250, 195] width 85 height 21
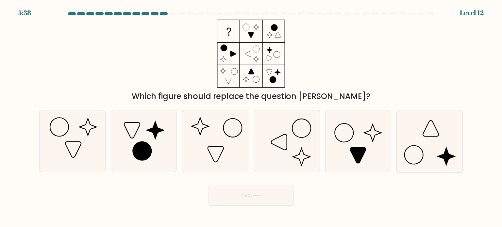
click at [416, 138] on icon at bounding box center [429, 140] width 61 height 61
click at [251, 117] on input "f." at bounding box center [251, 115] width 0 height 3
radio input "true"
click at [278, 196] on button "Next" at bounding box center [250, 195] width 85 height 21
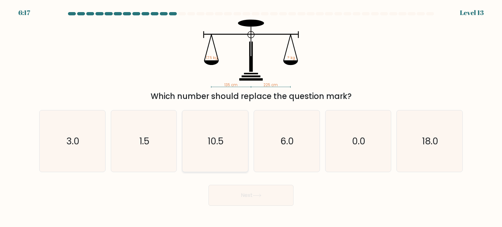
click at [230, 146] on icon "10.5" at bounding box center [214, 140] width 61 height 61
click at [251, 117] on input "c. 10.5" at bounding box center [251, 115] width 0 height 3
radio input "true"
click at [264, 190] on button "Next" at bounding box center [250, 195] width 85 height 21
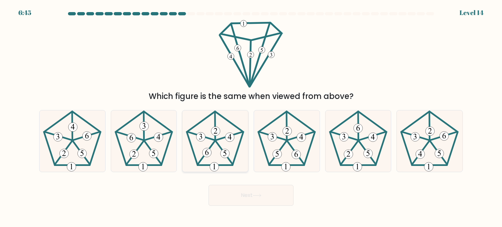
click at [227, 158] on icon at bounding box center [214, 140] width 61 height 61
click at [251, 117] on input "c." at bounding box center [251, 115] width 0 height 3
radio input "true"
click at [251, 202] on button "Next" at bounding box center [250, 195] width 85 height 21
click at [281, 192] on button "Next" at bounding box center [250, 195] width 85 height 21
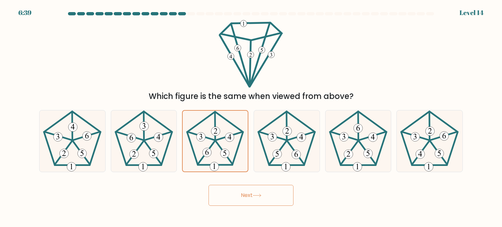
click at [281, 192] on button "Next" at bounding box center [250, 195] width 85 height 21
click at [208, 185] on button "Next" at bounding box center [250, 195] width 85 height 21
click at [241, 147] on icon at bounding box center [214, 140] width 61 height 61
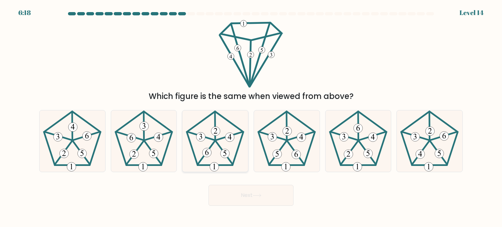
click at [251, 117] on input "c." at bounding box center [251, 115] width 0 height 3
radio input "true"
click at [288, 150] on icon at bounding box center [286, 140] width 61 height 61
click at [251, 117] on input "d." at bounding box center [251, 115] width 0 height 3
radio input "true"
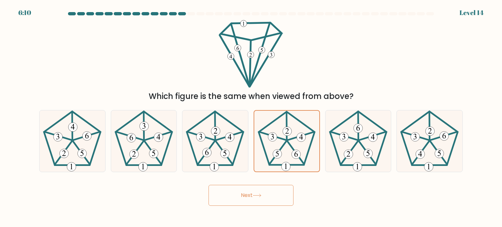
click at [256, 200] on button "Next" at bounding box center [250, 195] width 85 height 21
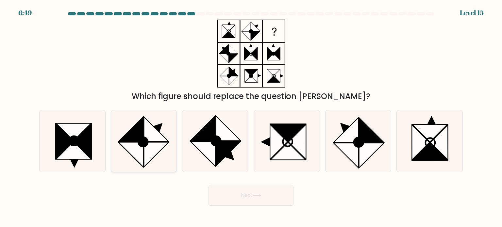
click at [157, 148] on icon at bounding box center [156, 154] width 25 height 25
click at [251, 117] on input "b." at bounding box center [251, 115] width 0 height 3
radio input "true"
click at [239, 193] on button "Next" at bounding box center [250, 195] width 85 height 21
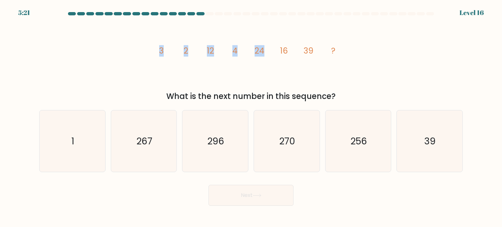
drag, startPoint x: 143, startPoint y: 50, endPoint x: 262, endPoint y: 58, distance: 119.6
click at [262, 58] on div "image/svg+xml 3 2 12 4 24 16 39 ? What is the next number in this sequence?" at bounding box center [250, 61] width 431 height 83
click at [262, 58] on icon "image/svg+xml 3 2 12 4 24 16 39 ?" at bounding box center [251, 54] width 196 height 68
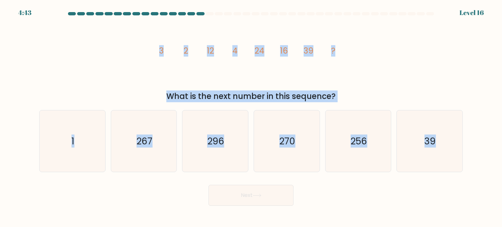
drag, startPoint x: 154, startPoint y: 50, endPoint x: 481, endPoint y: 138, distance: 337.9
click at [481, 138] on form at bounding box center [251, 109] width 502 height 194
copy form "3 2 12 4 24 16 39 ? What is the next number in this sequence? a. 1 b. 267 c. 29…"
click at [415, 68] on div "image/svg+xml 3 2 12 4 24 16 39 ? What is the next number in this sequence?" at bounding box center [250, 61] width 431 height 83
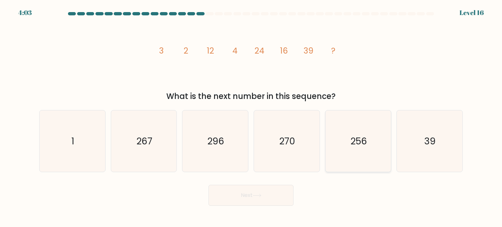
click at [359, 139] on text "256" at bounding box center [358, 140] width 17 height 13
click at [251, 117] on input "e. 256" at bounding box center [251, 115] width 0 height 3
radio input "true"
click at [269, 192] on button "Next" at bounding box center [250, 195] width 85 height 21
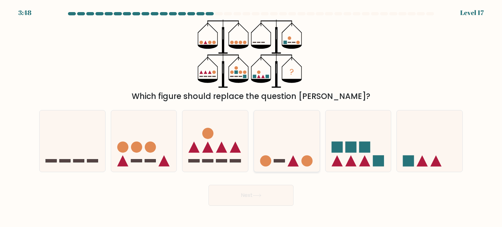
click at [289, 134] on icon at bounding box center [287, 141] width 66 height 54
click at [251, 117] on input "d." at bounding box center [251, 115] width 0 height 3
radio input "true"
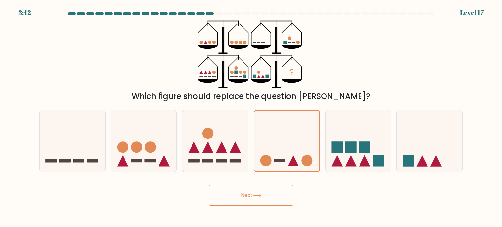
click at [252, 194] on button "Next" at bounding box center [250, 195] width 85 height 21
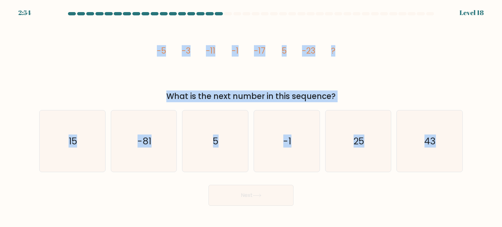
drag, startPoint x: 150, startPoint y: 47, endPoint x: 426, endPoint y: 174, distance: 304.4
click at [426, 174] on form at bounding box center [251, 109] width 502 height 194
copy body "-5 -3 -11 -1 -17 5 -23 ? What is the next number in this sequence? a. 15 b. -81…"
click at [275, 79] on icon "image/svg+xml -5 -3 -11 -1 -17 5 -23 ?" at bounding box center [251, 54] width 196 height 68
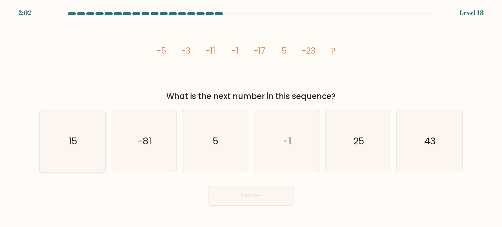
click at [78, 146] on icon "15" at bounding box center [72, 140] width 61 height 61
click at [251, 117] on input "a. 15" at bounding box center [251, 115] width 0 height 3
radio input "true"
click at [284, 202] on button "Next" at bounding box center [250, 195] width 85 height 21
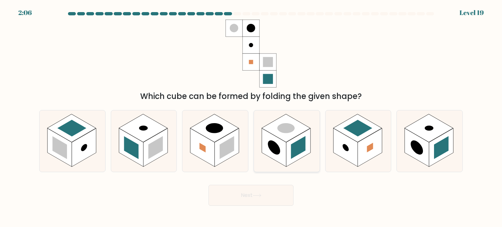
click at [285, 138] on rect at bounding box center [286, 128] width 49 height 28
click at [251, 117] on input "d." at bounding box center [251, 115] width 0 height 3
radio input "true"
click at [269, 191] on button "Next" at bounding box center [250, 195] width 85 height 21
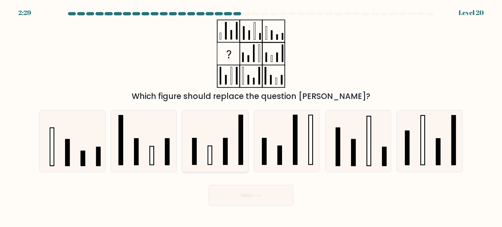
click at [199, 130] on icon at bounding box center [214, 140] width 61 height 61
click at [251, 117] on input "c." at bounding box center [251, 115] width 0 height 3
radio input "true"
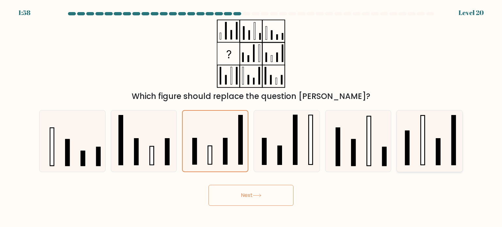
click at [429, 132] on icon at bounding box center [429, 140] width 61 height 61
click at [251, 117] on input "f." at bounding box center [251, 115] width 0 height 3
radio input "true"
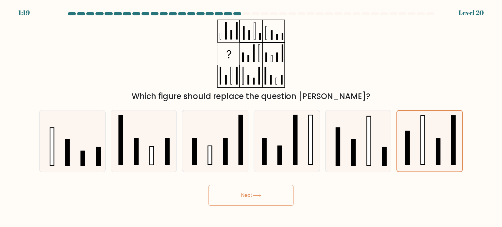
click at [249, 192] on button "Next" at bounding box center [250, 195] width 85 height 21
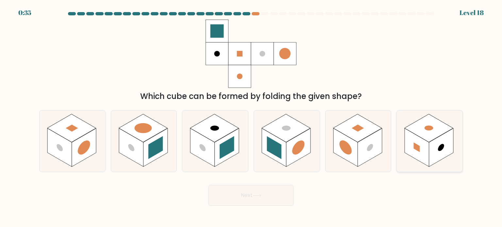
click at [430, 143] on rect at bounding box center [441, 147] width 25 height 39
click at [251, 117] on input "f." at bounding box center [251, 115] width 0 height 3
radio input "true"
click at [248, 196] on button "Next" at bounding box center [250, 195] width 85 height 21
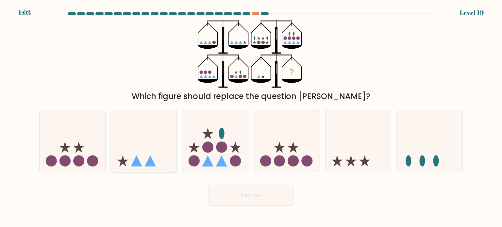
click at [156, 147] on icon at bounding box center [144, 141] width 66 height 54
click at [251, 117] on input "b." at bounding box center [251, 115] width 0 height 3
radio input "true"
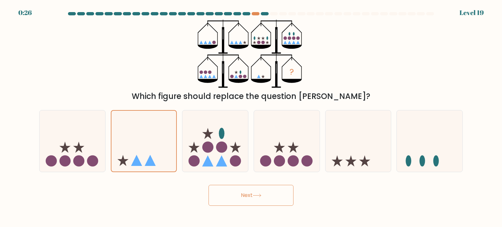
click at [266, 194] on button "Next" at bounding box center [250, 195] width 85 height 21
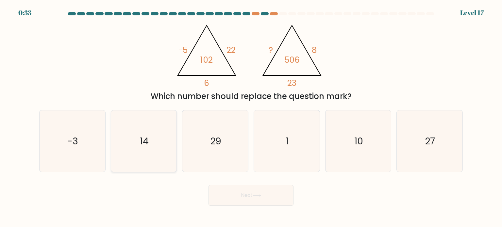
click at [146, 135] on text "14" at bounding box center [144, 140] width 9 height 13
click at [251, 117] on input "b. 14" at bounding box center [251, 115] width 0 height 3
radio input "true"
click at [242, 192] on button "Next" at bounding box center [250, 195] width 85 height 21
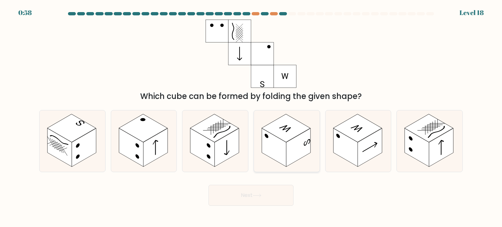
click at [310, 140] on icon at bounding box center [307, 142] width 7 height 8
click at [251, 117] on input "d." at bounding box center [251, 115] width 0 height 3
radio input "true"
click at [280, 196] on button "Next" at bounding box center [250, 195] width 85 height 21
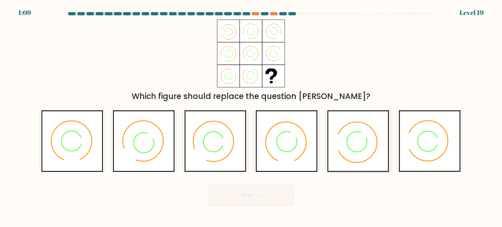
click at [358, 134] on icon at bounding box center [358, 140] width 62 height 61
click at [251, 117] on input "e." at bounding box center [251, 115] width 0 height 3
radio input "true"
click at [252, 196] on button "Next" at bounding box center [250, 195] width 85 height 21
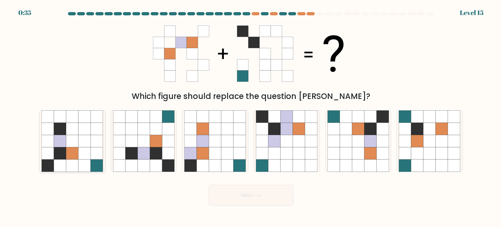
click at [79, 149] on icon at bounding box center [84, 153] width 12 height 12
click at [251, 117] on input "a." at bounding box center [251, 115] width 0 height 3
radio input "true"
click at [166, 143] on icon at bounding box center [168, 141] width 12 height 12
click at [251, 117] on input "b." at bounding box center [251, 115] width 0 height 3
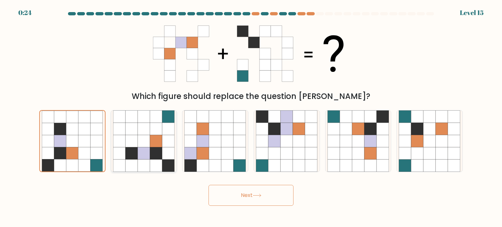
radio input "true"
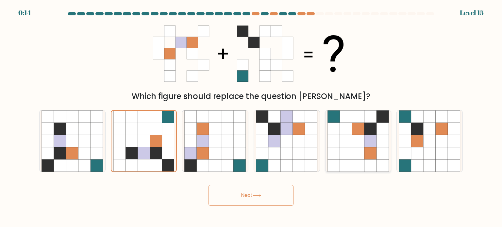
click at [352, 143] on icon at bounding box center [358, 141] width 12 height 12
click at [251, 117] on input "e." at bounding box center [251, 115] width 0 height 3
radio input "true"
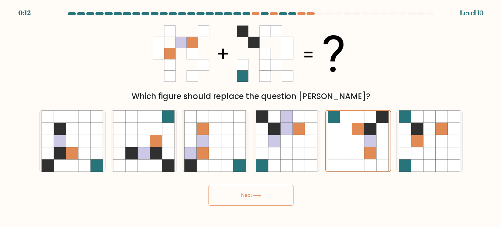
click at [271, 193] on button "Next" at bounding box center [250, 195] width 85 height 21
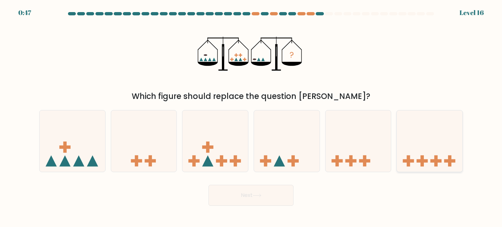
click at [411, 156] on icon at bounding box center [430, 141] width 66 height 54
click at [251, 117] on input "f." at bounding box center [251, 115] width 0 height 3
radio input "true"
click at [289, 188] on button "Next" at bounding box center [250, 195] width 85 height 21
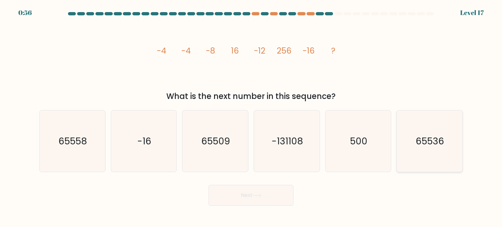
click at [426, 125] on icon "65536" at bounding box center [429, 140] width 61 height 61
click at [251, 117] on input "f. 65536" at bounding box center [251, 115] width 0 height 3
radio input "true"
click at [233, 195] on button "Next" at bounding box center [250, 195] width 85 height 21
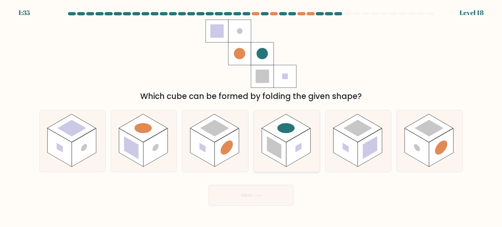
click at [268, 158] on icon at bounding box center [287, 140] width 66 height 61
click at [251, 117] on input "d." at bounding box center [251, 115] width 0 height 3
radio input "true"
click at [261, 195] on icon at bounding box center [257, 196] width 9 height 4
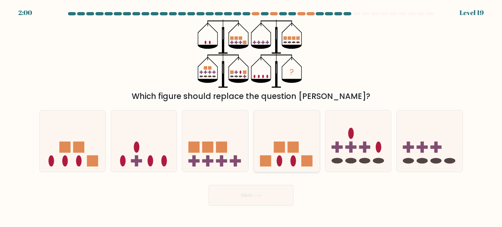
click at [291, 166] on icon at bounding box center [287, 141] width 66 height 54
click at [251, 117] on input "d." at bounding box center [251, 115] width 0 height 3
radio input "true"
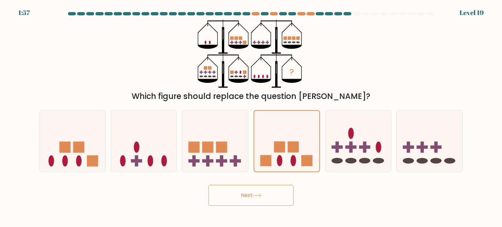
click at [264, 200] on button "Next" at bounding box center [250, 195] width 85 height 21
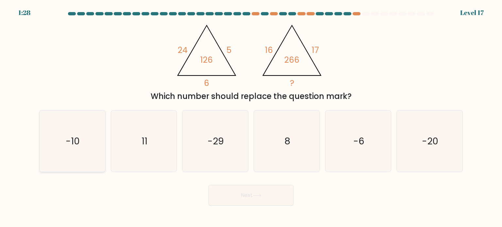
click at [73, 134] on icon "-10" at bounding box center [72, 140] width 61 height 61
click at [251, 117] on input "a. -10" at bounding box center [251, 115] width 0 height 3
radio input "true"
click at [268, 197] on button "Next" at bounding box center [250, 195] width 85 height 21
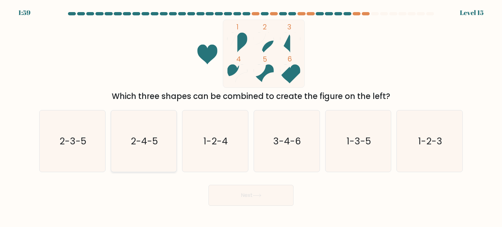
click at [170, 150] on icon "2-4-5" at bounding box center [143, 140] width 61 height 61
click at [251, 117] on input "b. 2-4-5" at bounding box center [251, 115] width 0 height 3
radio input "true"
click at [257, 196] on icon at bounding box center [257, 195] width 8 height 3
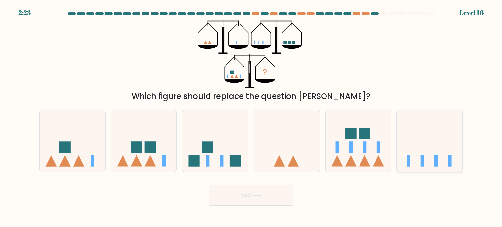
click at [443, 157] on icon at bounding box center [430, 141] width 66 height 54
click at [251, 117] on input "f." at bounding box center [251, 115] width 0 height 3
radio input "true"
click at [280, 191] on button "Next" at bounding box center [250, 195] width 85 height 21
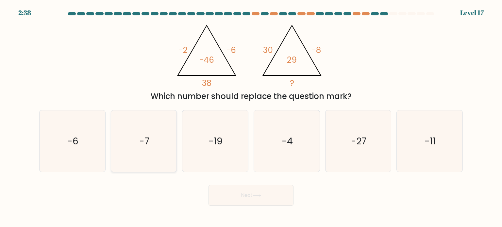
click at [153, 126] on icon "-7" at bounding box center [143, 140] width 61 height 61
click at [251, 117] on input "b. -7" at bounding box center [251, 115] width 0 height 3
radio input "true"
click at [257, 198] on button "Next" at bounding box center [250, 195] width 85 height 21
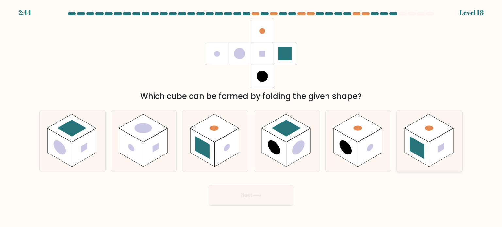
click at [422, 136] on rect at bounding box center [429, 128] width 49 height 28
click at [251, 117] on input "f." at bounding box center [251, 115] width 0 height 3
radio input "true"
click at [220, 123] on rect at bounding box center [214, 128] width 49 height 28
click at [251, 117] on input "c." at bounding box center [251, 115] width 0 height 3
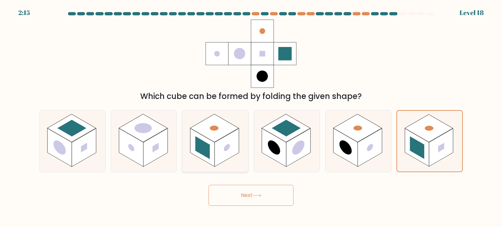
radio input "true"
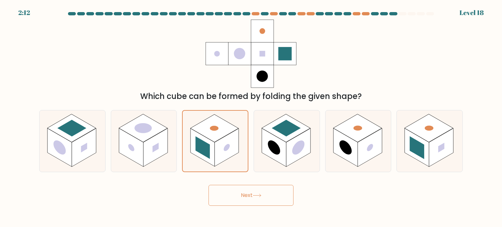
click at [235, 194] on button "Next" at bounding box center [250, 195] width 85 height 21
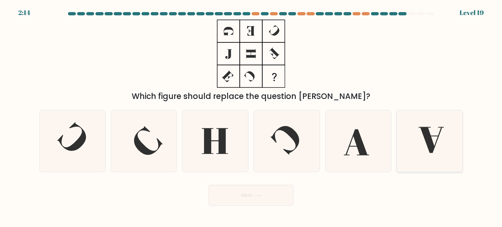
click at [414, 138] on icon at bounding box center [429, 140] width 61 height 61
click at [251, 117] on input "f." at bounding box center [251, 115] width 0 height 3
radio input "true"
click at [275, 193] on button "Next" at bounding box center [250, 195] width 85 height 21
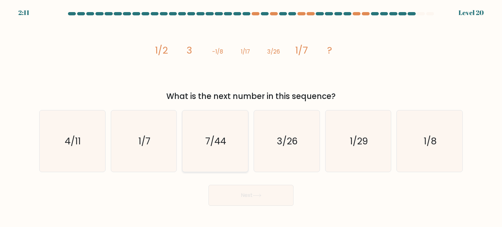
click at [217, 143] on text "7/44" at bounding box center [216, 140] width 21 height 13
click at [251, 117] on input "c. 7/44" at bounding box center [251, 115] width 0 height 3
radio input "true"
click at [83, 142] on icon "4/11" at bounding box center [72, 140] width 61 height 61
click at [251, 117] on input "a. 4/11" at bounding box center [251, 115] width 0 height 3
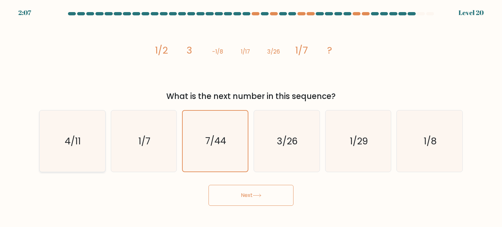
radio input "true"
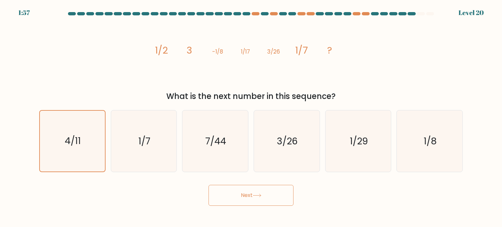
click at [227, 190] on button "Next" at bounding box center [250, 195] width 85 height 21
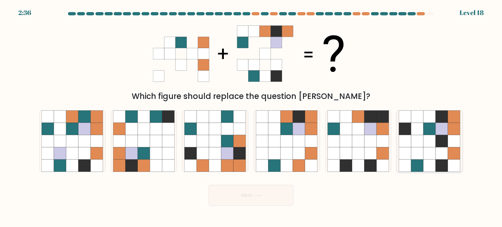
click at [421, 147] on icon at bounding box center [417, 153] width 12 height 12
click at [251, 117] on input "f." at bounding box center [251, 115] width 0 height 3
radio input "true"
click at [227, 141] on icon at bounding box center [227, 141] width 12 height 12
click at [251, 117] on input "c." at bounding box center [251, 115] width 0 height 3
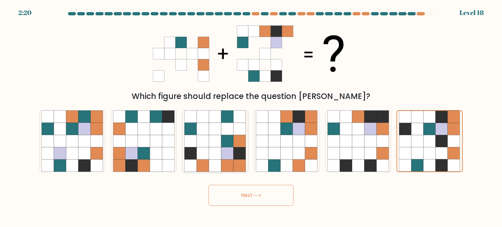
radio input "true"
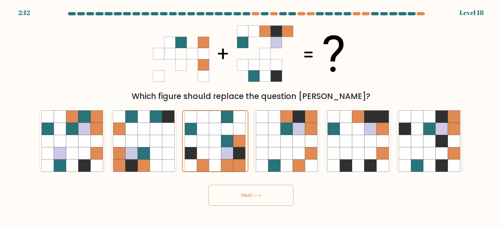
click at [231, 192] on button "Next" at bounding box center [250, 195] width 85 height 21
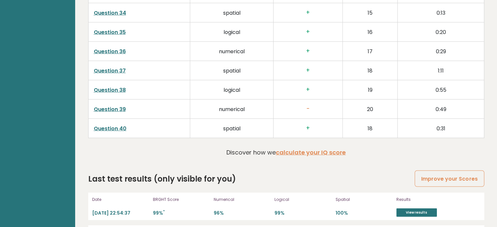
scroll to position [1746, 0]
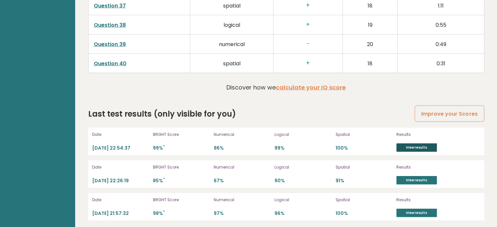
click at [411, 144] on link "View results" at bounding box center [416, 147] width 41 height 8
